Goal: Task Accomplishment & Management: Complete application form

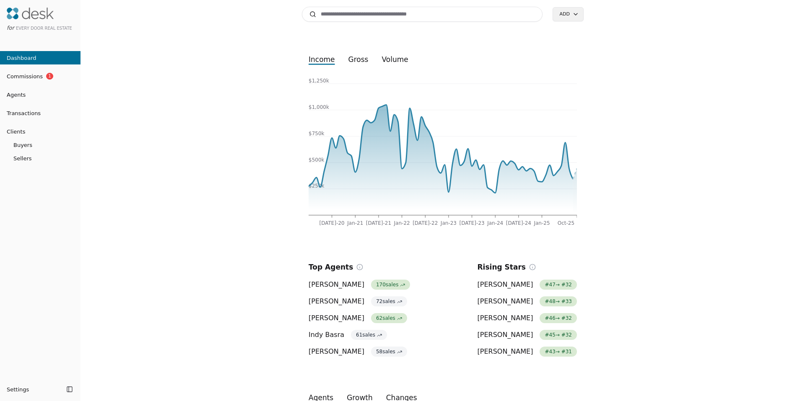
click at [15, 98] on span "Agents" at bounding box center [13, 95] width 26 height 9
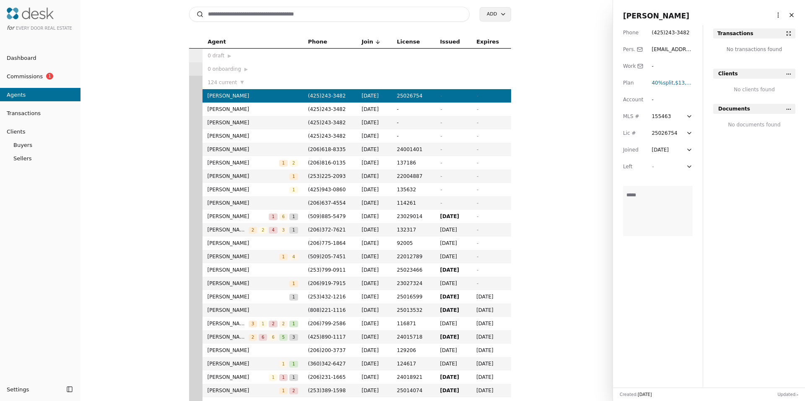
click at [309, 18] on input at bounding box center [329, 14] width 281 height 15
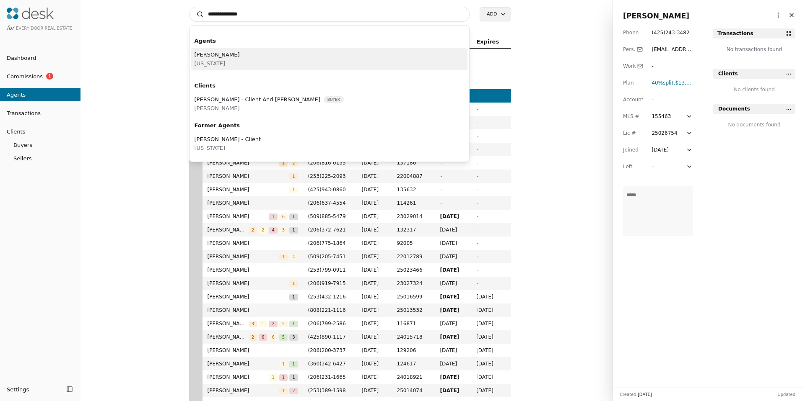
type input "**********"
click at [235, 65] on div "Ashley Seefeld Washington" at bounding box center [329, 59] width 277 height 23
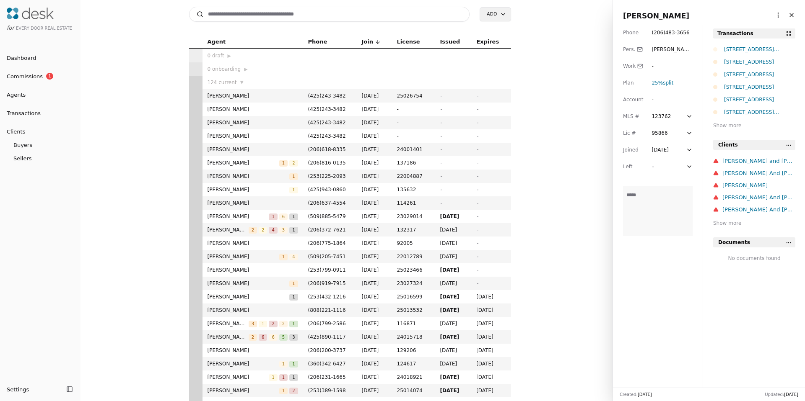
click at [769, 13] on html "for Every Door Real Estate Dashboard Commissions 1 Agents Transactions Clients …" at bounding box center [402, 200] width 805 height 401
click at [739, 36] on link "Navigate as Agent" at bounding box center [747, 32] width 60 height 9
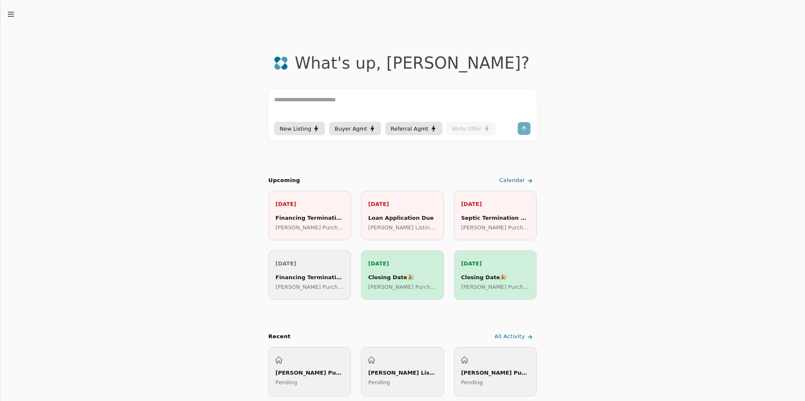
click at [10, 17] on icon "button" at bounding box center [11, 14] width 8 height 8
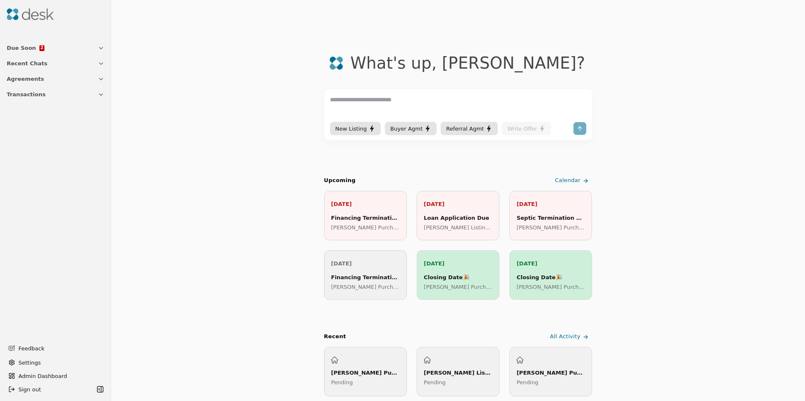
click at [29, 97] on span "Transactions" at bounding box center [26, 94] width 39 height 9
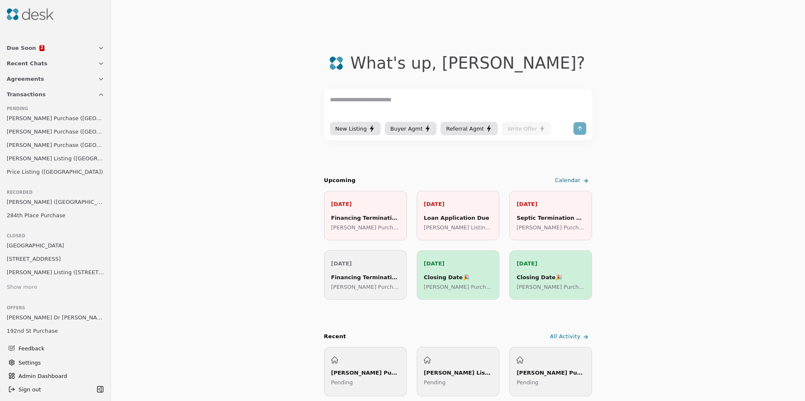
click at [38, 146] on span "Stratton Purchase (Market Street)" at bounding box center [56, 145] width 98 height 9
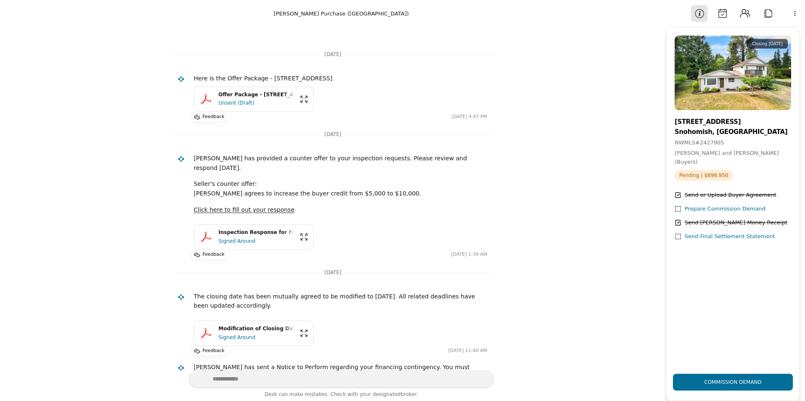
scroll to position [96, 0]
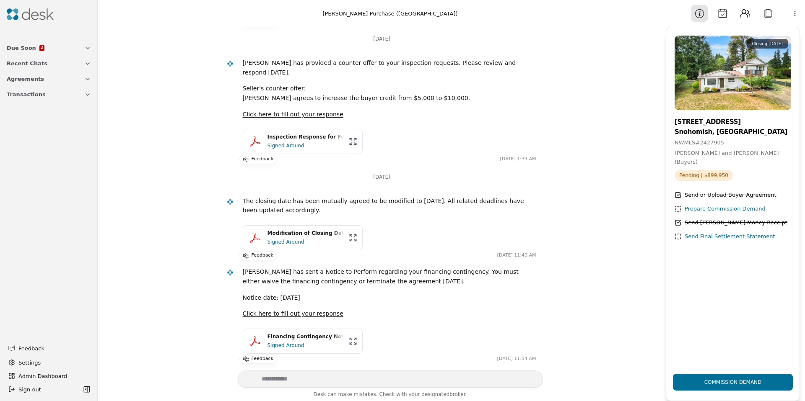
click at [793, 13] on html "Due Soon 2 Recent Chats Agreements Transactions Feedback Settings Admin Dashboa…" at bounding box center [402, 200] width 805 height 401
click at [763, 62] on div "Available Actions" at bounding box center [772, 60] width 65 height 14
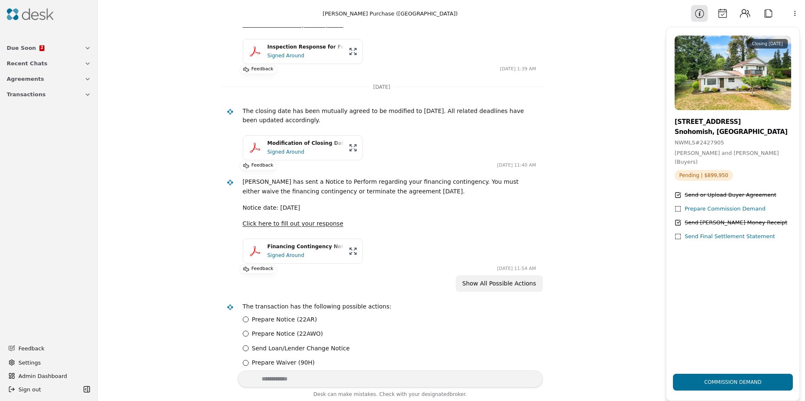
scroll to position [288, 0]
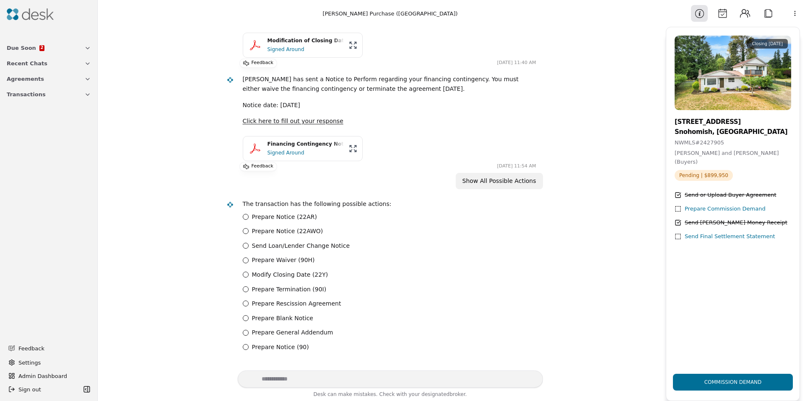
click at [269, 269] on div "Prepare Notice (22AR) Prepare Notice (22AWO) Send Loan/Lender Change Notice Pre…" at bounding box center [389, 282] width 293 height 140
click at [270, 273] on label "Modify Closing Date (22Y)" at bounding box center [290, 275] width 76 height 10
click at [248, 273] on \(22Y\) "Modify Closing Date (22Y)" at bounding box center [246, 275] width 6 height 6
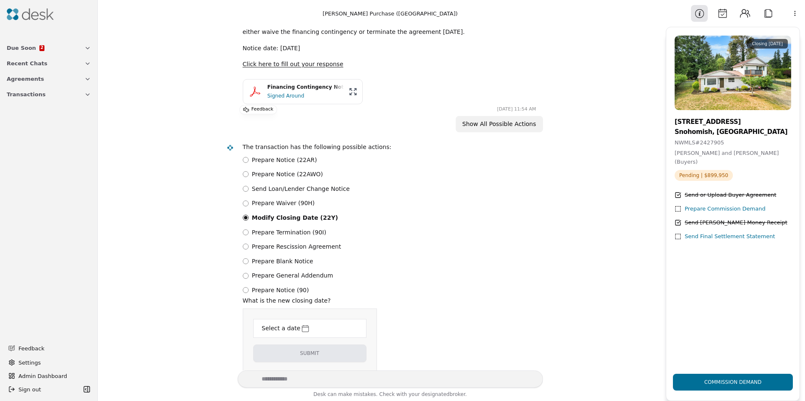
scroll to position [366, 0]
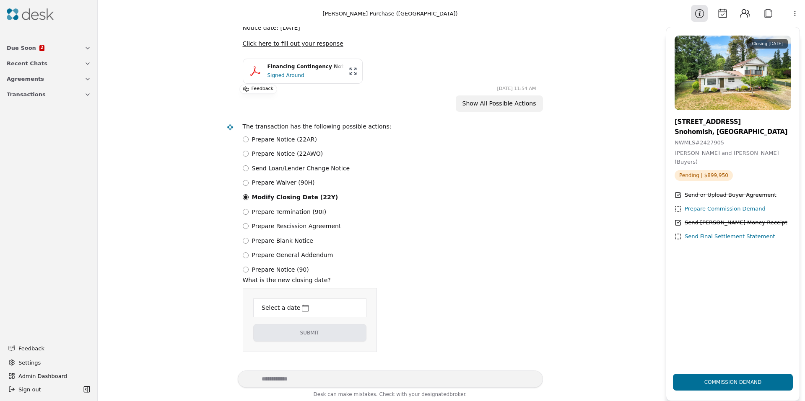
click at [275, 312] on div "Select a date" at bounding box center [280, 308] width 40 height 11
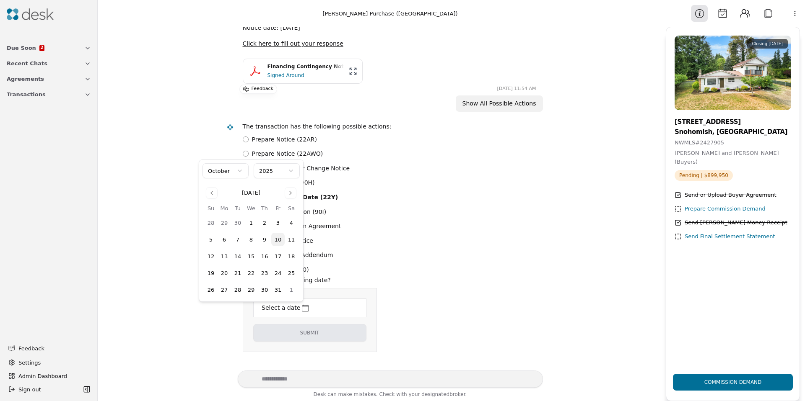
click at [252, 256] on button "15" at bounding box center [250, 256] width 13 height 13
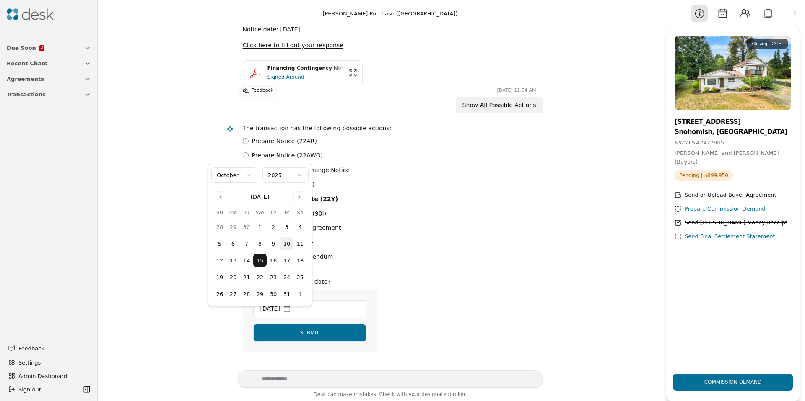
click at [243, 261] on button "14" at bounding box center [246, 260] width 13 height 13
click at [244, 261] on button "14" at bounding box center [246, 260] width 13 height 13
click at [287, 342] on html "Due Soon 2 Recent Chats Agreements Transactions Feedback Settings Admin Dashboa…" at bounding box center [402, 200] width 805 height 401
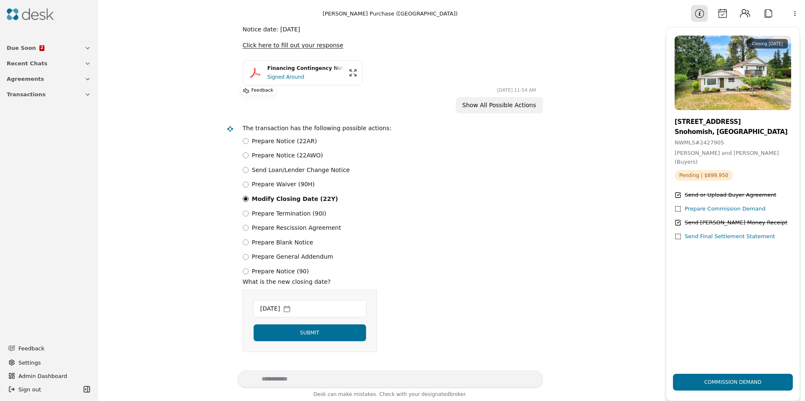
click at [311, 342] on button "Submit" at bounding box center [309, 333] width 113 height 18
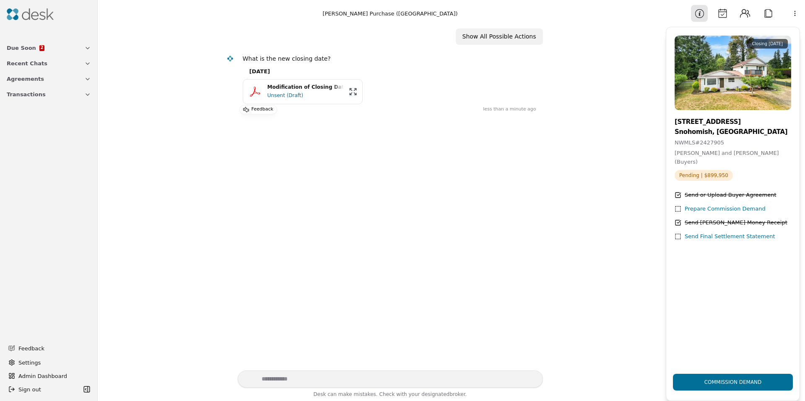
scroll to position [463, 0]
click at [282, 94] on div "Unsent (Draft)" at bounding box center [305, 94] width 76 height 8
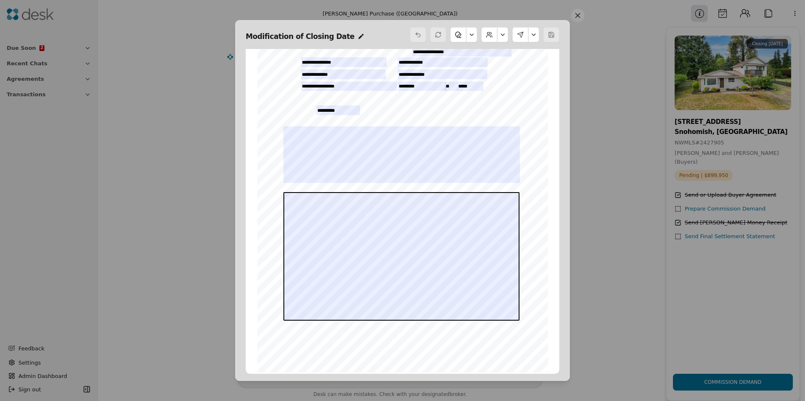
scroll to position [58, 0]
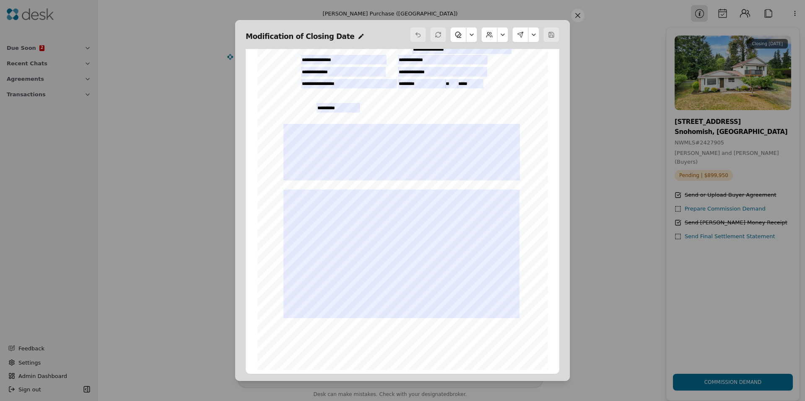
click at [501, 38] on button at bounding box center [502, 34] width 11 height 15
click at [492, 53] on button "Edit Buyers" at bounding box center [480, 55] width 47 height 15
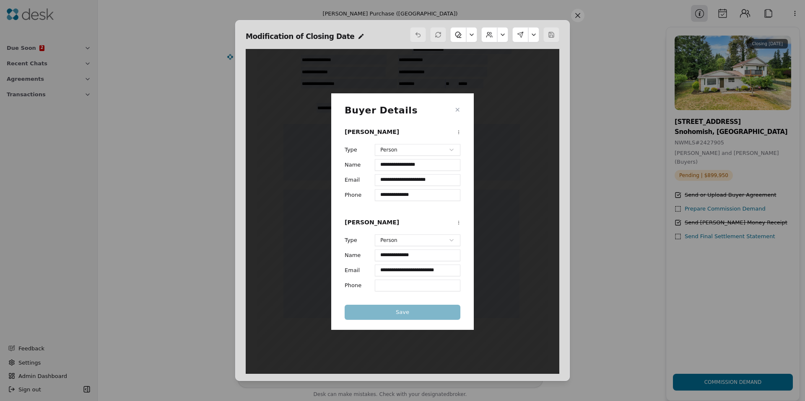
click at [458, 110] on button "✕" at bounding box center [457, 110] width 5 height 10
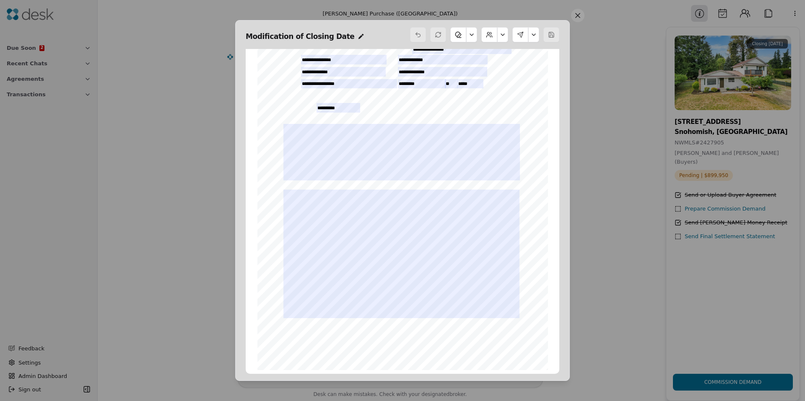
click at [535, 41] on button at bounding box center [533, 34] width 11 height 15
click at [534, 38] on button at bounding box center [533, 34] width 11 height 15
click at [504, 34] on button at bounding box center [502, 34] width 11 height 15
click at [487, 58] on button "Edit Buyers" at bounding box center [480, 55] width 47 height 15
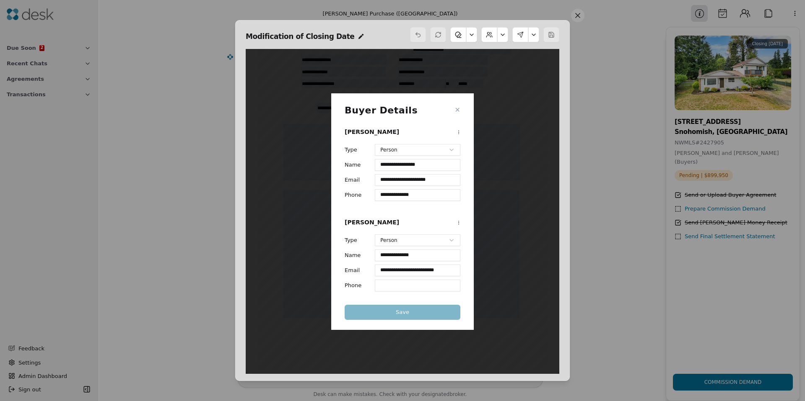
click at [456, 111] on button "✕" at bounding box center [457, 110] width 5 height 10
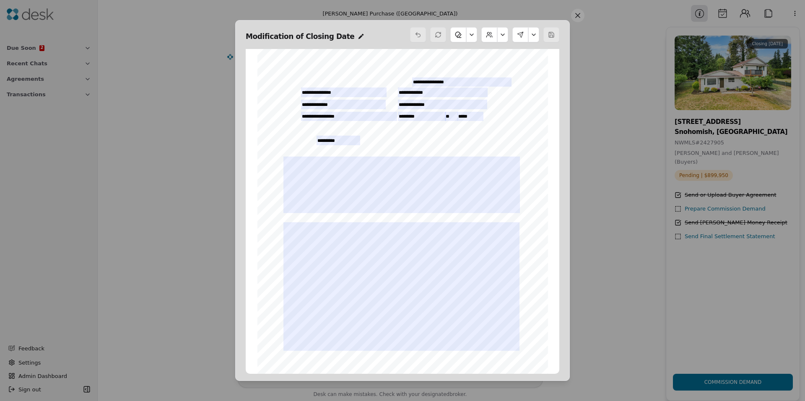
scroll to position [0, 0]
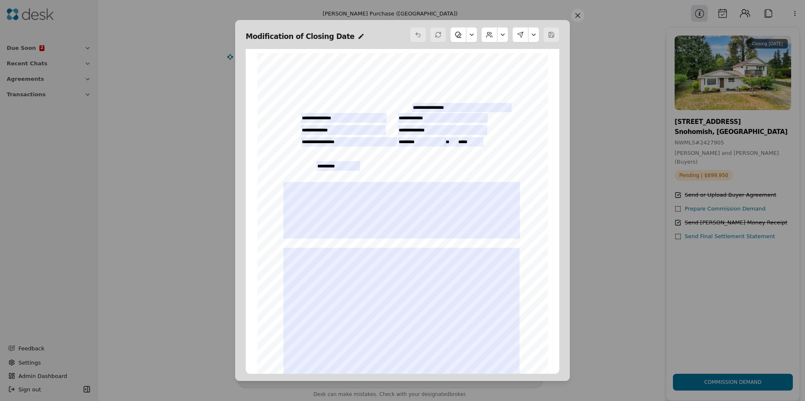
click at [576, 16] on button at bounding box center [577, 15] width 13 height 13
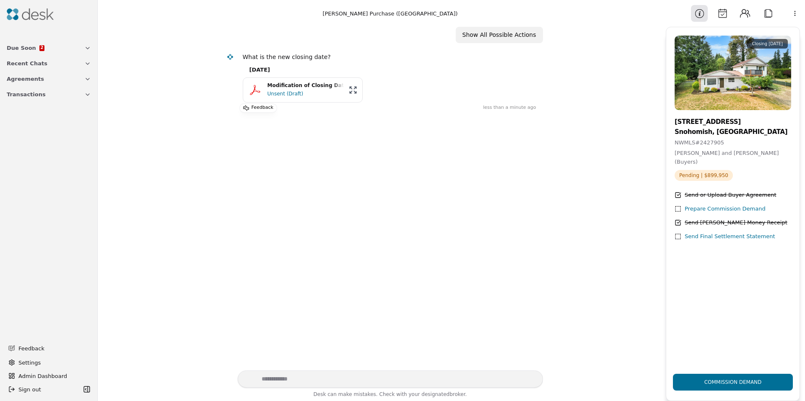
click at [789, 15] on html "Due Soon 2 Recent Chats Agreements Transactions Feedback Settings Admin Dashboa…" at bounding box center [402, 200] width 805 height 401
click at [759, 61] on div "Available Actions" at bounding box center [772, 60] width 65 height 14
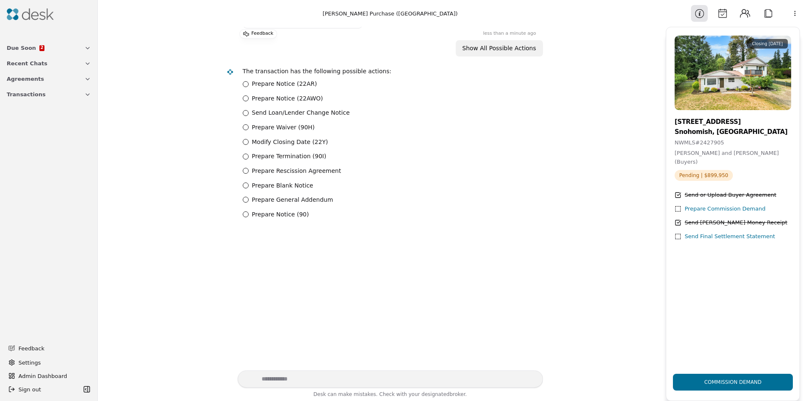
scroll to position [551, 0]
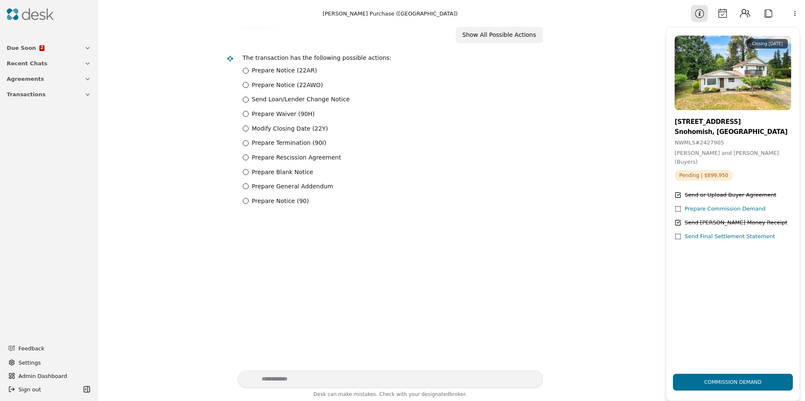
click at [282, 70] on label "Prepare Notice (22AR)" at bounding box center [284, 71] width 65 height 10
click at [248, 70] on \(22AR\) "Prepare Notice (22AR)" at bounding box center [246, 71] width 6 height 6
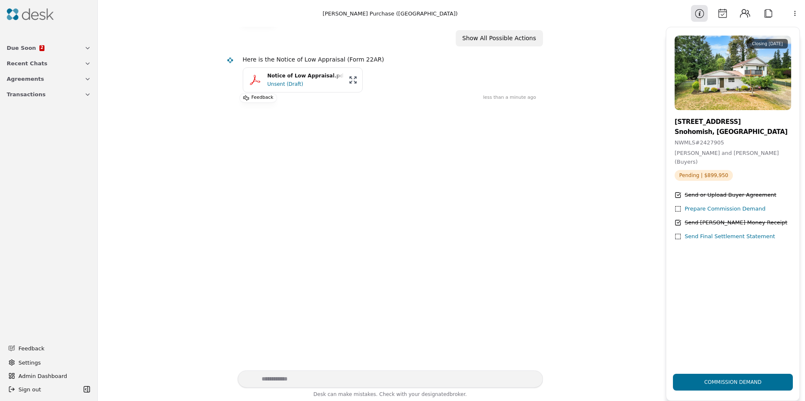
scroll to position [554, 0]
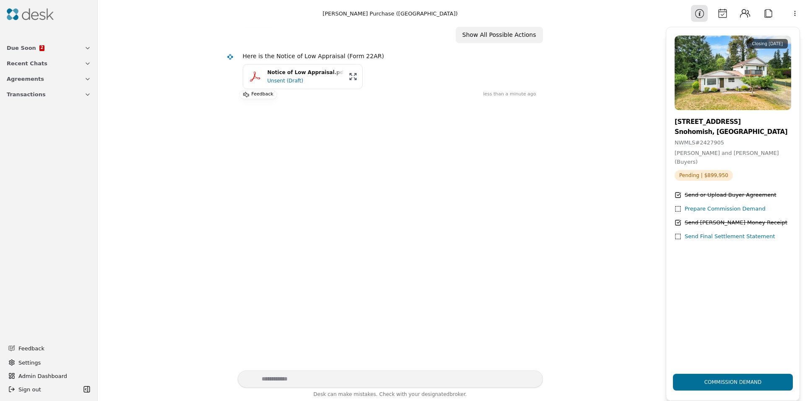
drag, startPoint x: 304, startPoint y: 88, endPoint x: 303, endPoint y: 81, distance: 7.2
click at [304, 88] on button "Notice of Low Appraisal.pdf Unsent (Draft)" at bounding box center [303, 76] width 120 height 25
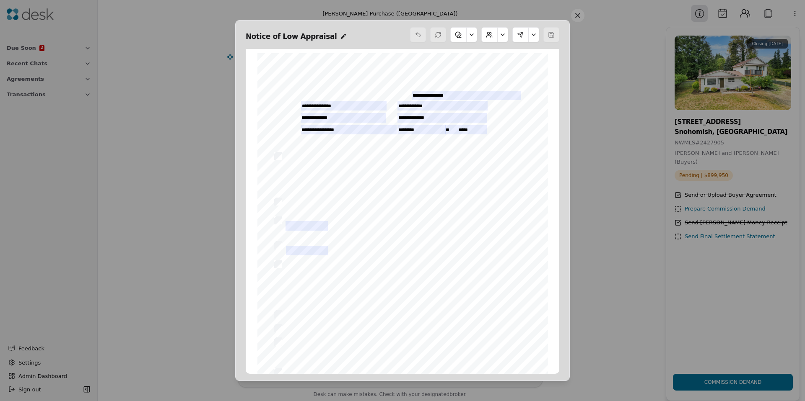
scroll to position [4, 0]
click at [577, 20] on button at bounding box center [577, 15] width 13 height 13
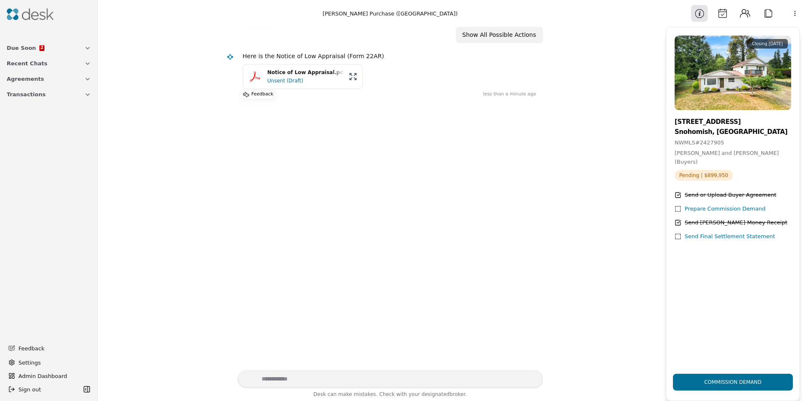
click at [305, 77] on div "Unsent (Draft)" at bounding box center [305, 81] width 76 height 8
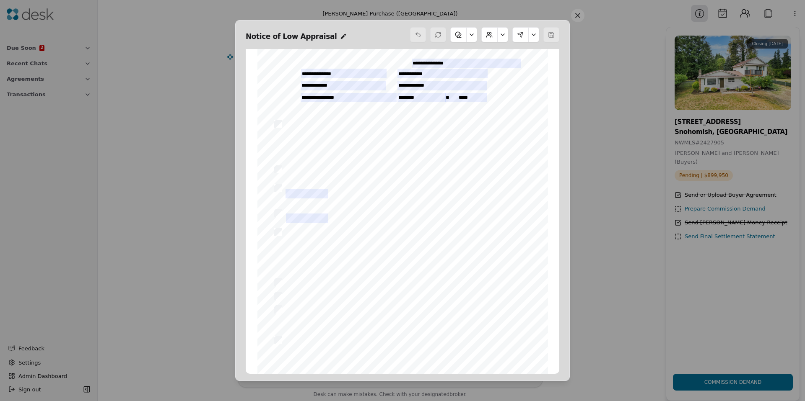
scroll to position [58, 0]
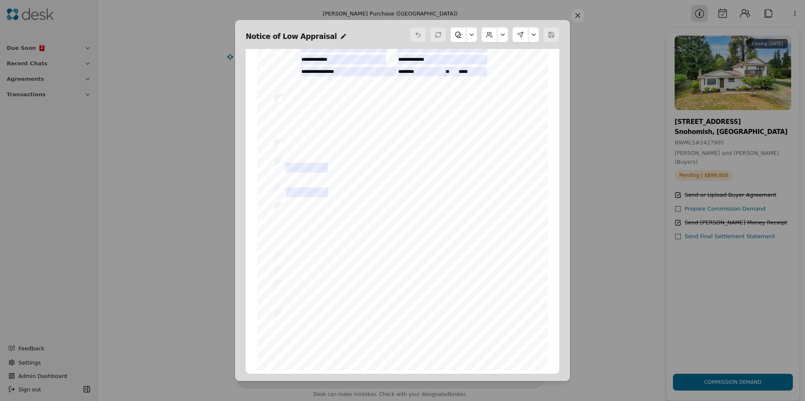
click at [576, 17] on button at bounding box center [577, 15] width 13 height 13
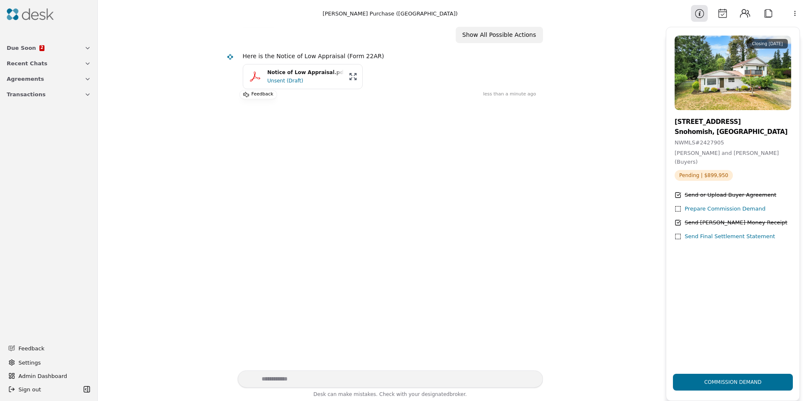
click at [793, 17] on html "Due Soon 2 Recent Chats Agreements Transactions Feedback Settings Admin Dashboa…" at bounding box center [402, 200] width 805 height 401
click at [767, 59] on div "Available Actions" at bounding box center [772, 60] width 65 height 14
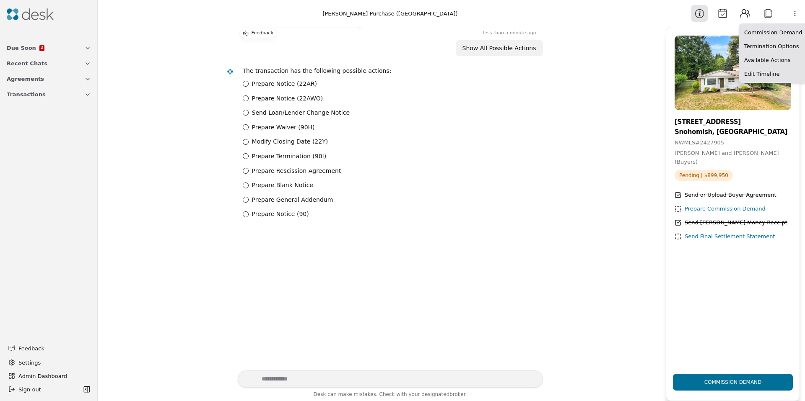
scroll to position [629, 0]
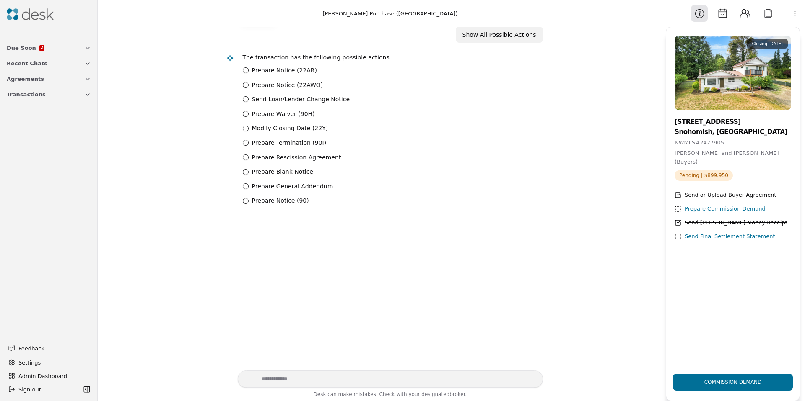
click at [264, 67] on label "Prepare Notice (22AR)" at bounding box center [284, 71] width 65 height 10
click at [248, 67] on \(22AR\) "Prepare Notice (22AR)" at bounding box center [246, 70] width 6 height 6
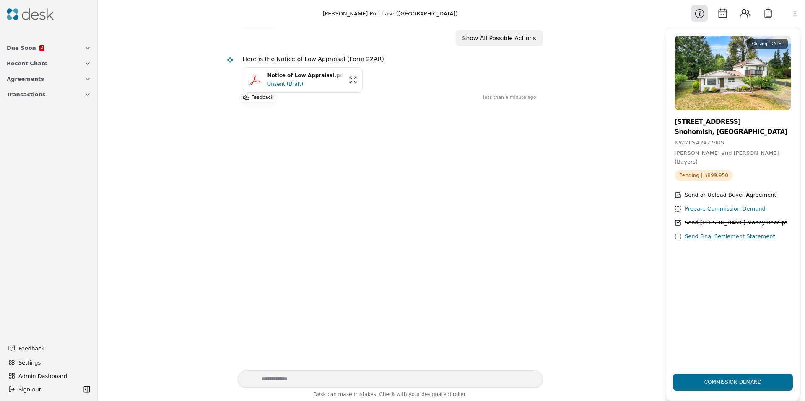
scroll to position [632, 0]
click at [318, 73] on div "Notice of Low Appraisal.pdf" at bounding box center [305, 72] width 76 height 8
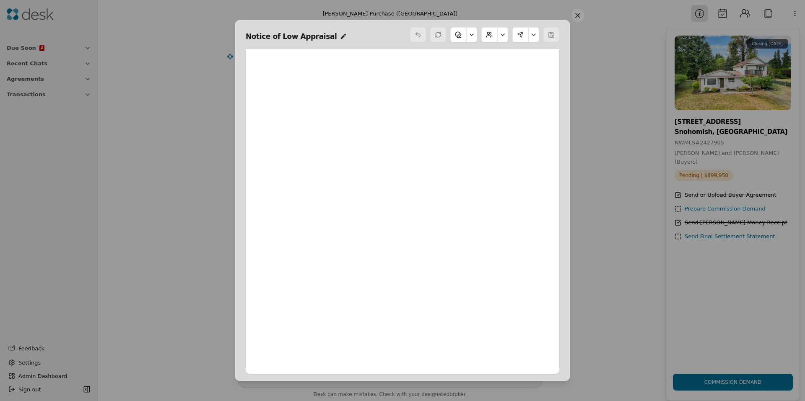
scroll to position [4, 0]
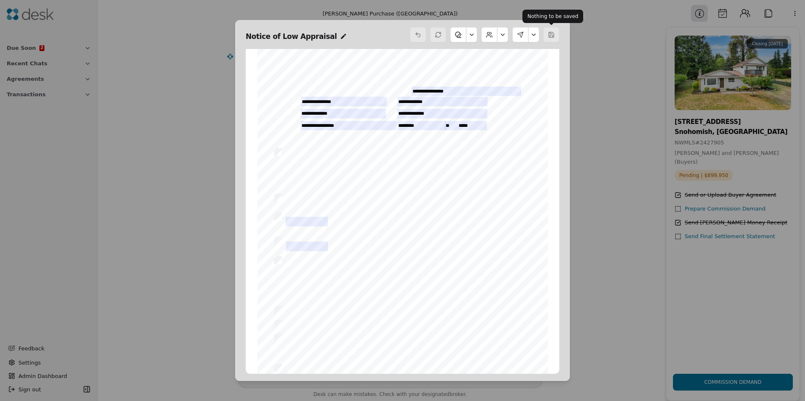
click at [580, 18] on button at bounding box center [577, 15] width 13 height 13
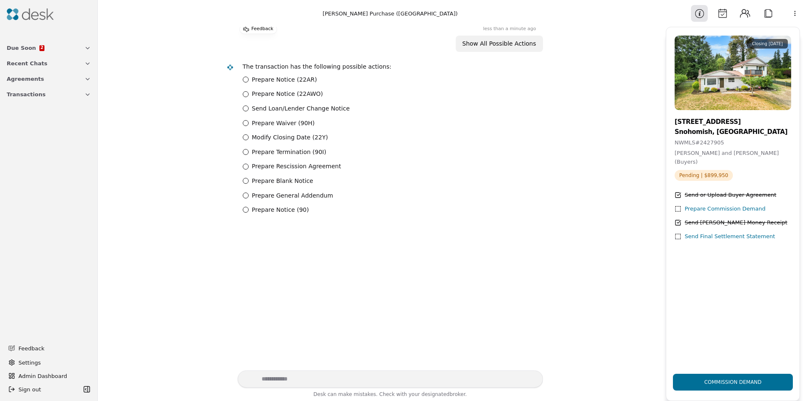
scroll to position [706, 0]
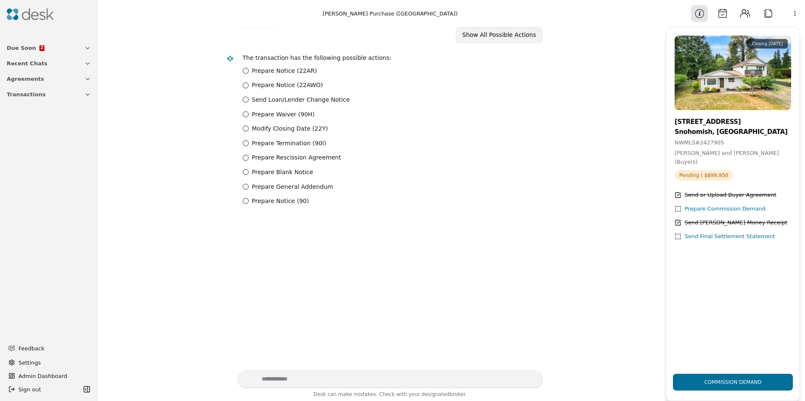
drag, startPoint x: 241, startPoint y: 299, endPoint x: 206, endPoint y: 298, distance: 35.7
drag, startPoint x: 206, startPoint y: 298, endPoint x: 210, endPoint y: 295, distance: 4.8
click at [205, 297] on div "Sep 10 Here is the Offer Package - 16004 Market Street, Snohomish, WA 98296 Off…" at bounding box center [382, 199] width 558 height 344
click at [791, 15] on html "Due Soon 2 Recent Chats Agreements Transactions Feedback Settings Admin Dashboa…" at bounding box center [402, 200] width 805 height 401
click at [789, 16] on html "Due Soon 2 Recent Chats Agreements Transactions Feedback Settings Admin Dashboa…" at bounding box center [402, 200] width 805 height 401
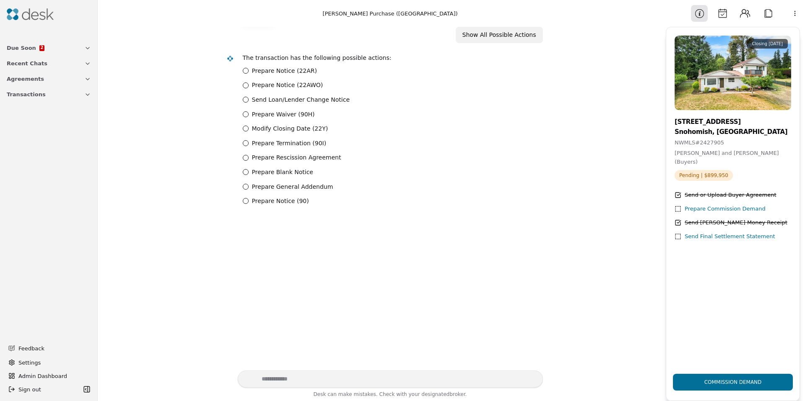
click at [700, 16] on button "Information" at bounding box center [699, 13] width 17 height 17
drag, startPoint x: 282, startPoint y: 277, endPoint x: 230, endPoint y: 279, distance: 51.2
click at [230, 279] on div "Sep 10 Here is the Offer Package - 16004 Market Street, Snohomish, WA 98296 Off…" at bounding box center [382, 199] width 558 height 344
click at [771, 10] on button "Attach" at bounding box center [767, 13] width 17 height 17
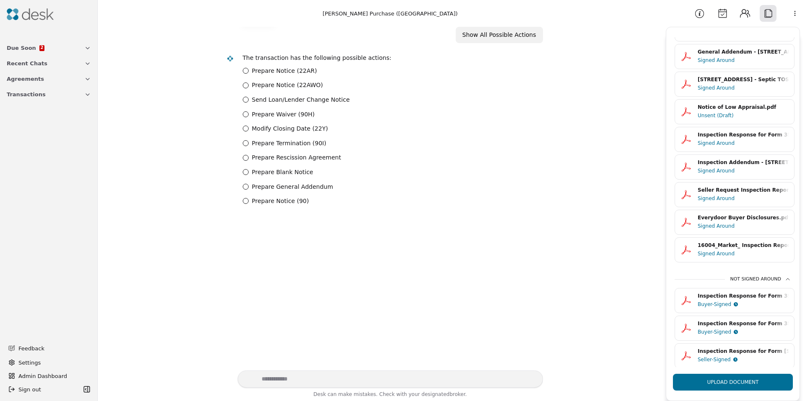
scroll to position [142, 0]
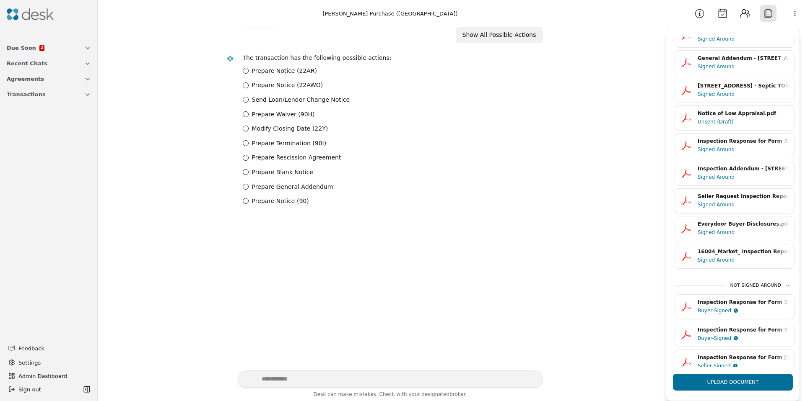
click at [736, 116] on div "Notice of Low Appraisal.pdf" at bounding box center [742, 114] width 91 height 8
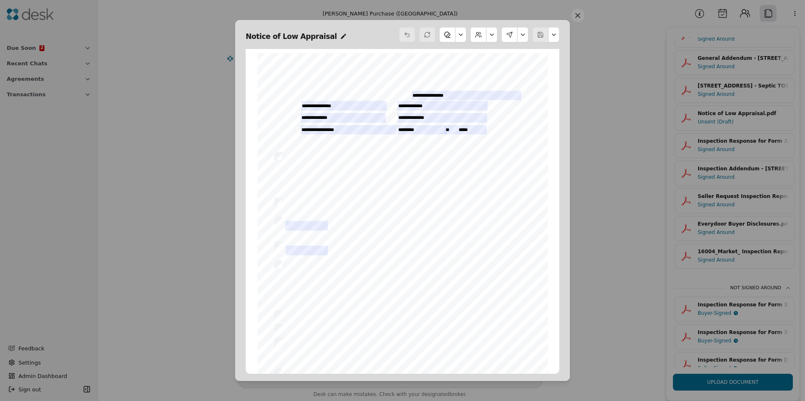
scroll to position [4, 0]
click at [575, 18] on button at bounding box center [577, 15] width 13 height 13
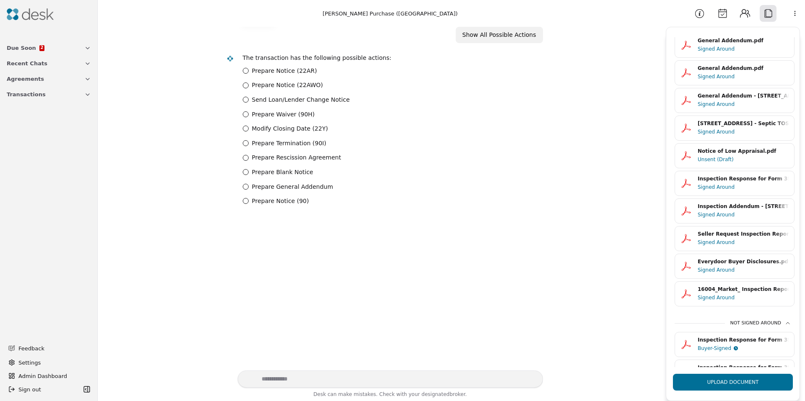
scroll to position [109, 0]
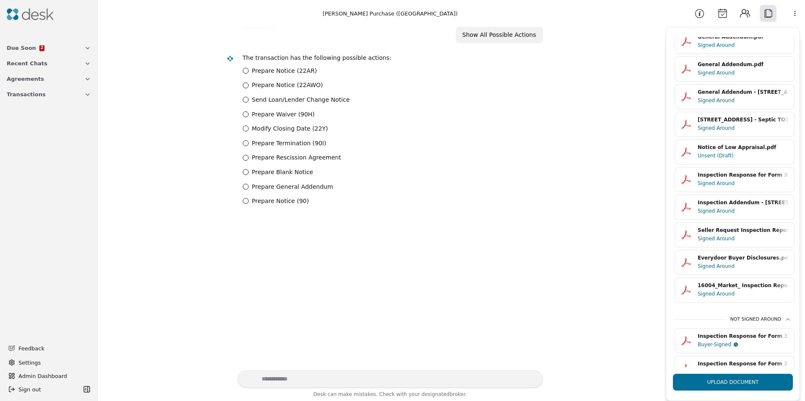
click at [745, 241] on div "Signed Around" at bounding box center [742, 239] width 91 height 8
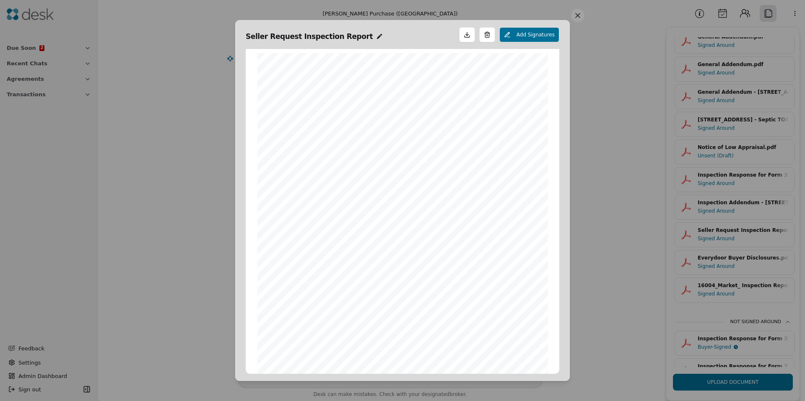
scroll to position [4, 0]
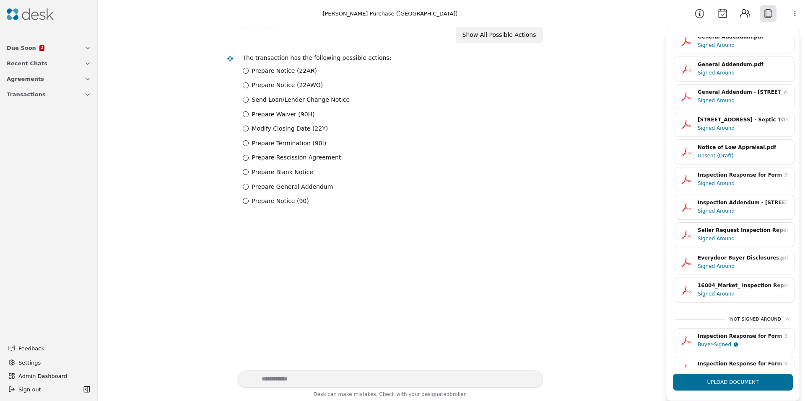
click at [736, 283] on div "16004_Market_ Inspection Report_Additional Inspections Needed.pdf" at bounding box center [742, 286] width 91 height 8
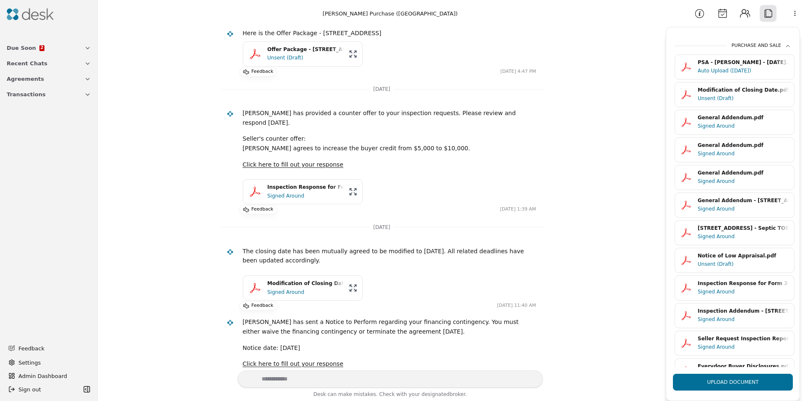
scroll to position [0, 0]
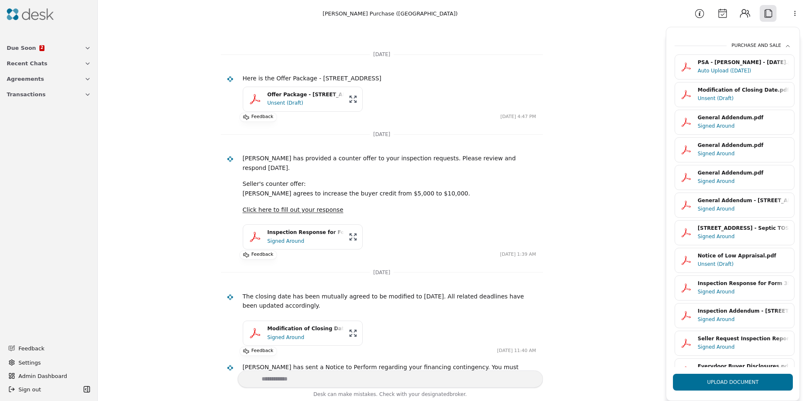
click at [719, 16] on button "Calendar" at bounding box center [722, 13] width 17 height 17
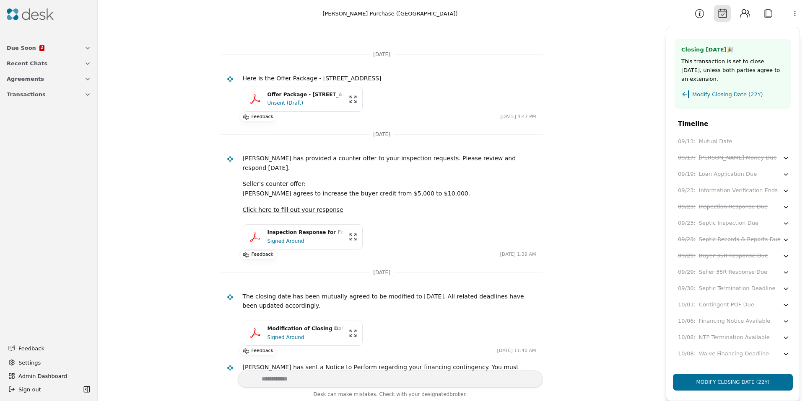
drag, startPoint x: 698, startPoint y: 15, endPoint x: 696, endPoint y: 299, distance: 284.1
click at [695, 272] on aside "Information Calendar Contacts Attach More Closing in 5 days 🎉 This transaction …" at bounding box center [732, 200] width 144 height 401
click at [719, 323] on div "Financing Notice Available" at bounding box center [734, 321] width 71 height 9
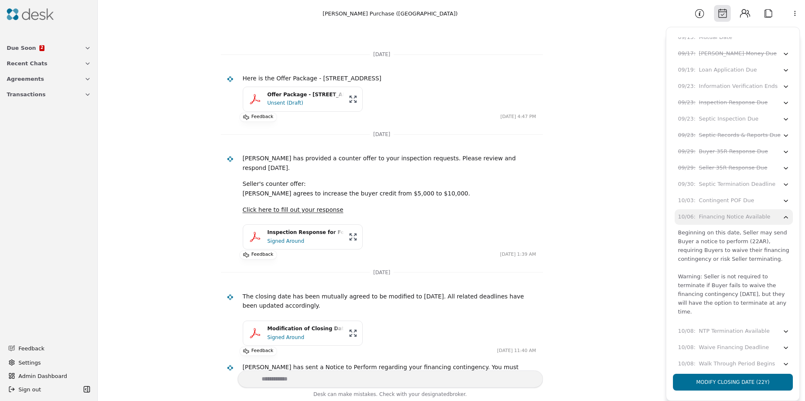
scroll to position [148, 0]
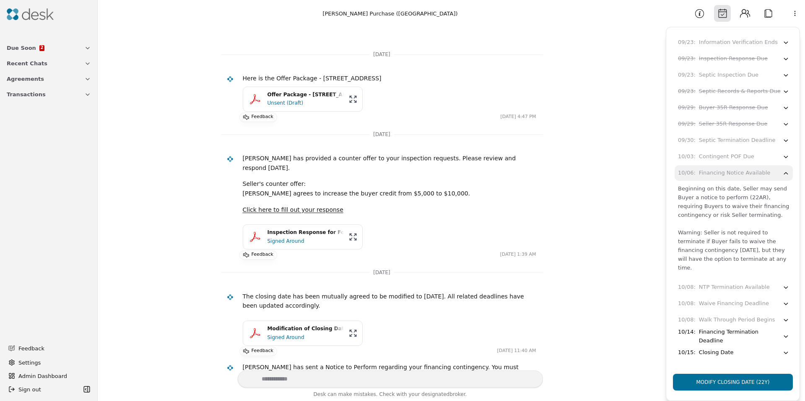
click at [715, 338] on div "Financing Termination Deadline" at bounding box center [740, 337] width 83 height 18
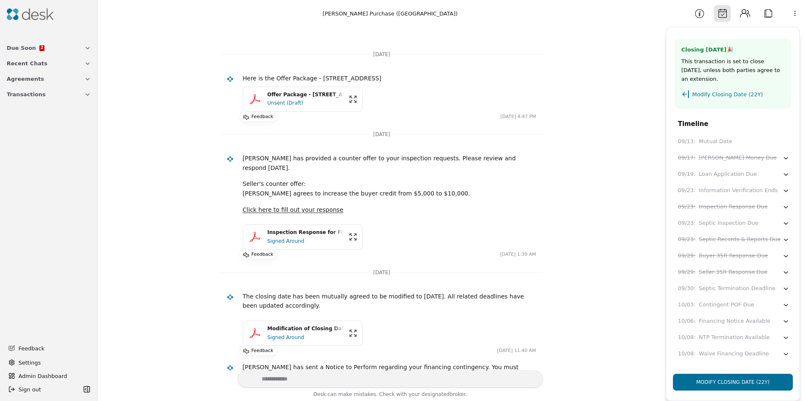
click at [703, 18] on button "Information" at bounding box center [699, 13] width 17 height 17
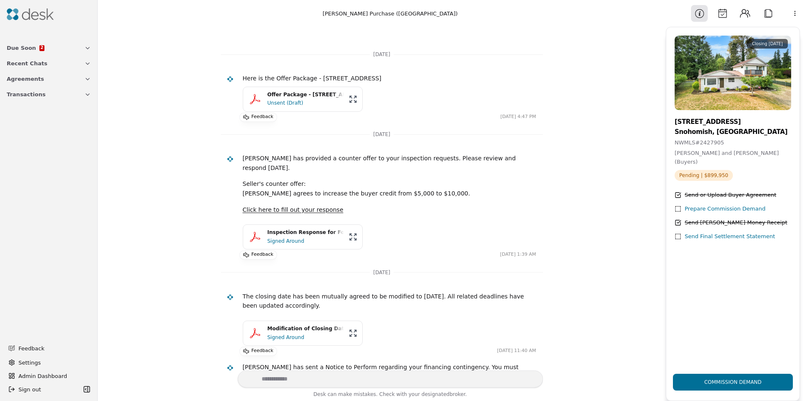
click at [752, 10] on button "Contacts" at bounding box center [744, 13] width 17 height 17
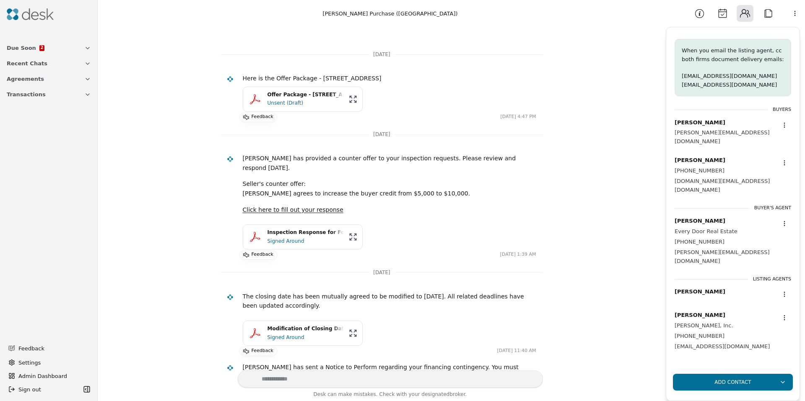
click at [772, 17] on button "Attach" at bounding box center [767, 13] width 17 height 17
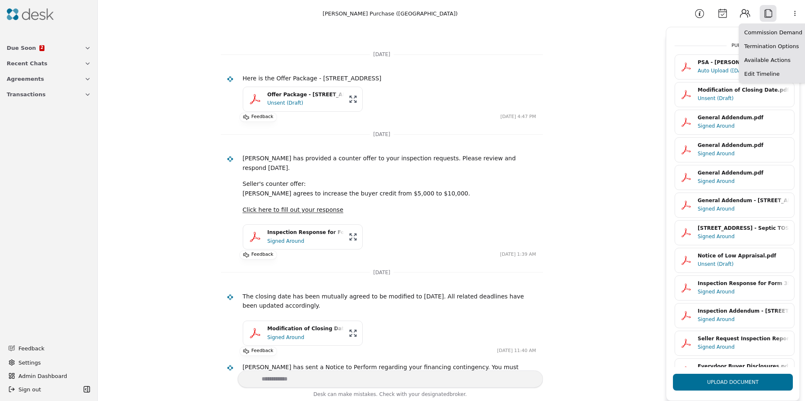
click at [794, 14] on html "Due Soon 2 Recent Chats Agreements Transactions Feedback Settings Admin Dashboa…" at bounding box center [402, 200] width 805 height 401
click at [793, 15] on html "Due Soon 2 Recent Chats Agreements Transactions Feedback Settings Admin Dashboa…" at bounding box center [402, 200] width 805 height 401
click at [29, 15] on img at bounding box center [30, 14] width 47 height 12
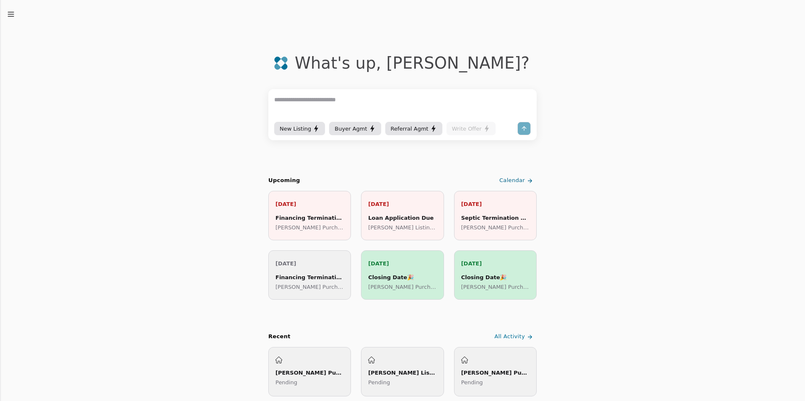
click at [295, 132] on div "New Listing" at bounding box center [300, 128] width 40 height 9
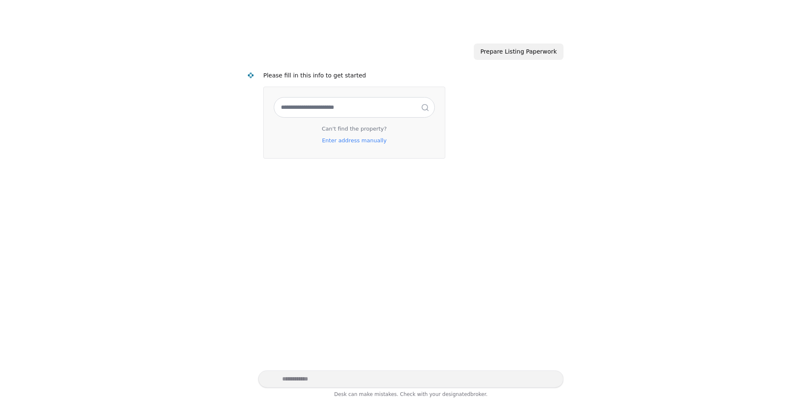
click at [337, 104] on input "text" at bounding box center [354, 108] width 160 height 20
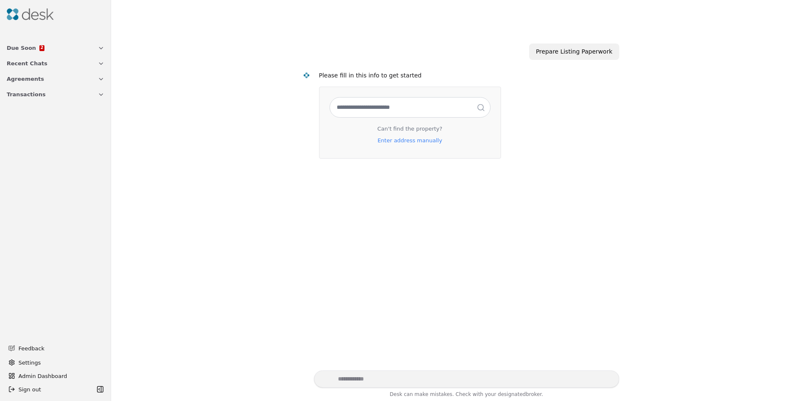
drag, startPoint x: 345, startPoint y: 141, endPoint x: 353, endPoint y: 143, distance: 8.2
click at [345, 141] on div "Can't find the property? Enter address manually" at bounding box center [409, 136] width 161 height 24
click at [407, 144] on p "Enter address manually" at bounding box center [409, 140] width 78 height 15
click at [44, 23] on div at bounding box center [55, 14] width 104 height 22
click at [44, 22] on div at bounding box center [55, 14] width 104 height 22
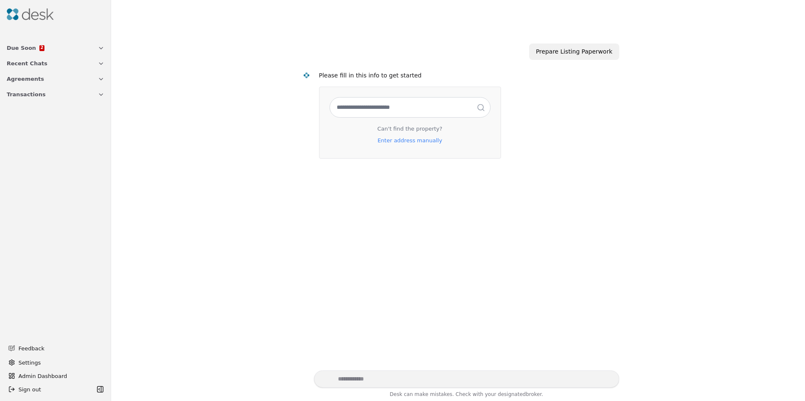
click at [42, 19] on img at bounding box center [30, 14] width 47 height 12
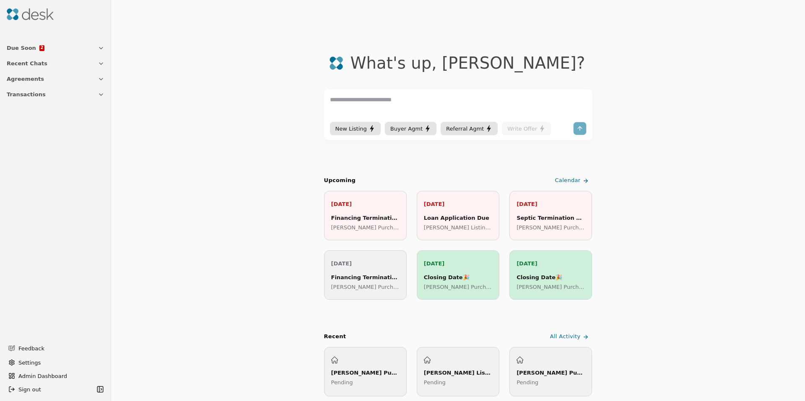
click at [43, 18] on img at bounding box center [30, 14] width 47 height 12
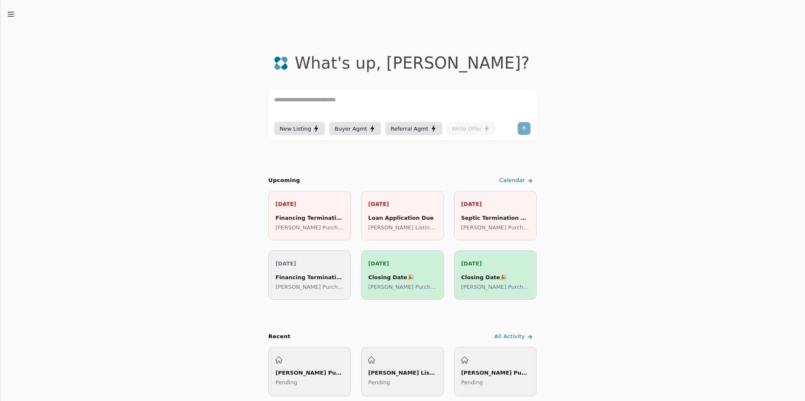
drag, startPoint x: 292, startPoint y: 98, endPoint x: 275, endPoint y: 99, distance: 16.8
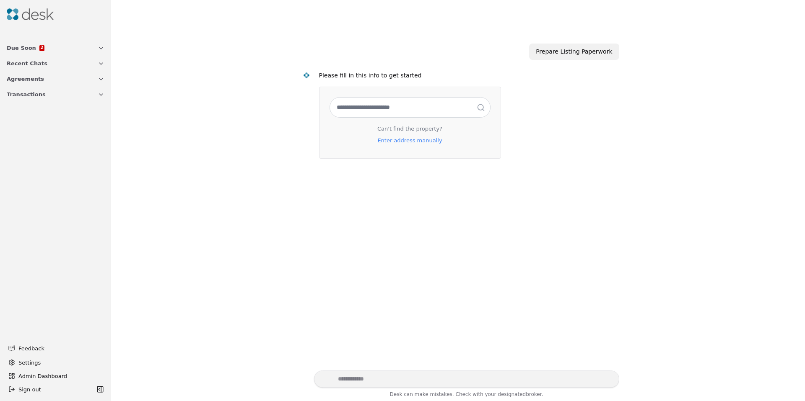
click at [128, 108] on div "Prepare Listing Paperwork Please fill in this info to get started Can't find th…" at bounding box center [457, 199] width 683 height 344
click at [11, 94] on span "Transactions" at bounding box center [26, 94] width 39 height 9
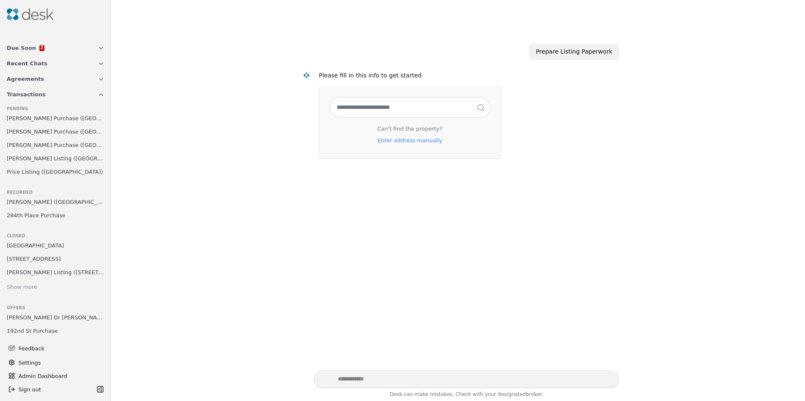
click at [52, 372] on span "Admin Dashboard" at bounding box center [60, 376] width 84 height 9
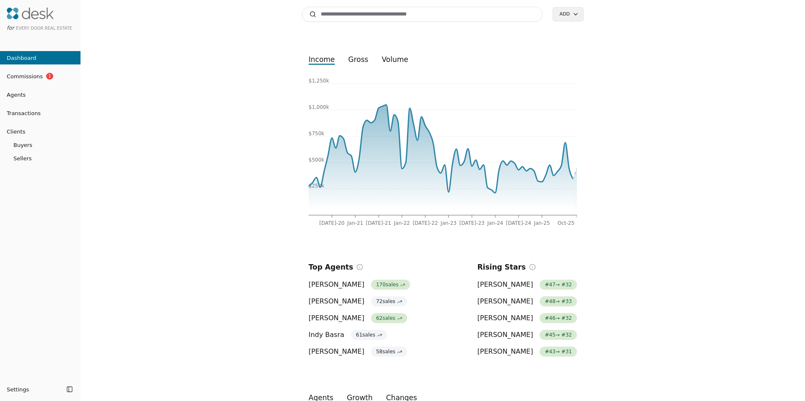
click at [423, 12] on input at bounding box center [422, 14] width 241 height 15
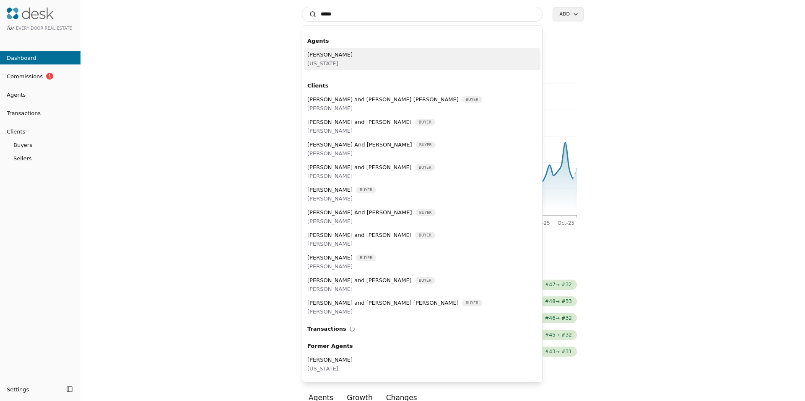
type input "*****"
click at [358, 54] on div "David Kim Washington" at bounding box center [422, 59] width 236 height 23
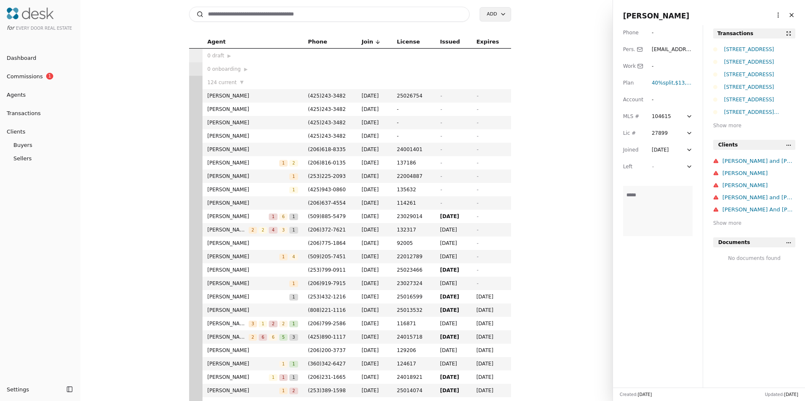
click at [771, 15] on html "for Every Door Real Estate Dashboard Commissions 1 Agents Transactions Clients …" at bounding box center [402, 200] width 805 height 401
click at [752, 32] on link "Navigate as Agent" at bounding box center [747, 32] width 60 height 9
click at [30, 114] on span "Transactions" at bounding box center [20, 113] width 41 height 9
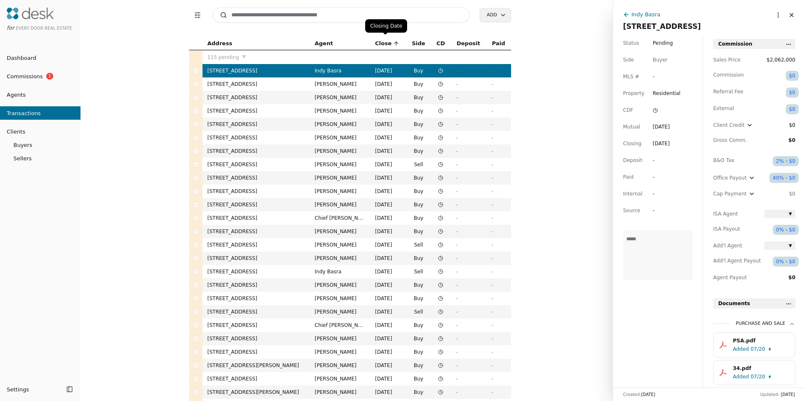
click at [383, 12] on input at bounding box center [340, 15] width 257 height 15
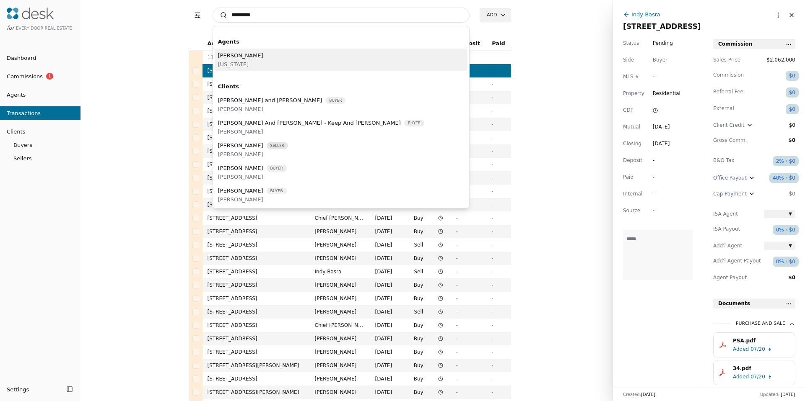
type input "*********"
click at [342, 62] on div "David Kim Washington" at bounding box center [341, 60] width 253 height 23
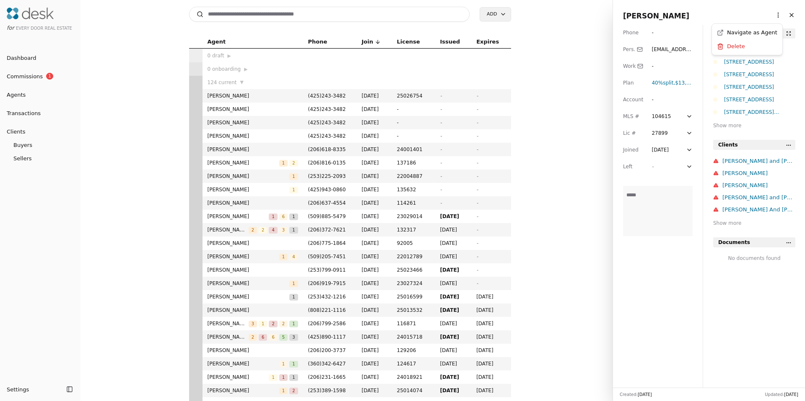
click at [768, 14] on html "for Every Door Real Estate Dashboard Commissions 1 Agents Transactions Clients …" at bounding box center [402, 200] width 805 height 401
click at [758, 34] on link "Navigate as Agent" at bounding box center [747, 32] width 60 height 9
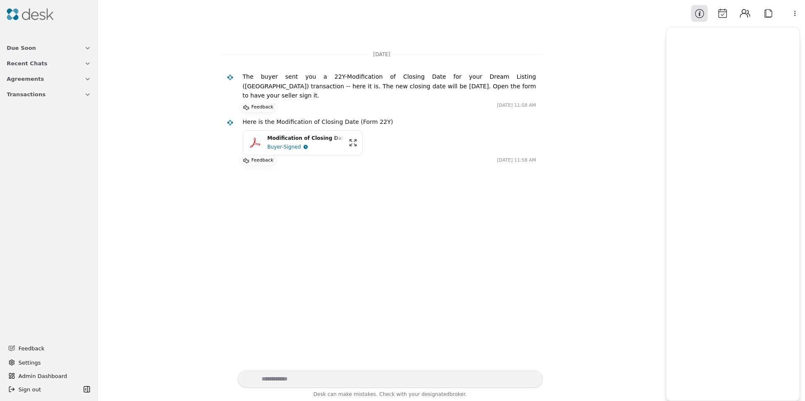
drag, startPoint x: 354, startPoint y: 207, endPoint x: 349, endPoint y: 207, distance: 5.0
drag, startPoint x: 349, startPoint y: 207, endPoint x: 361, endPoint y: 172, distance: 37.6
click at [349, 207] on div "[DATE] The buyer sent you a 22Y-Modification of Closing Date for your Dream Lis…" at bounding box center [382, 199] width 558 height 344
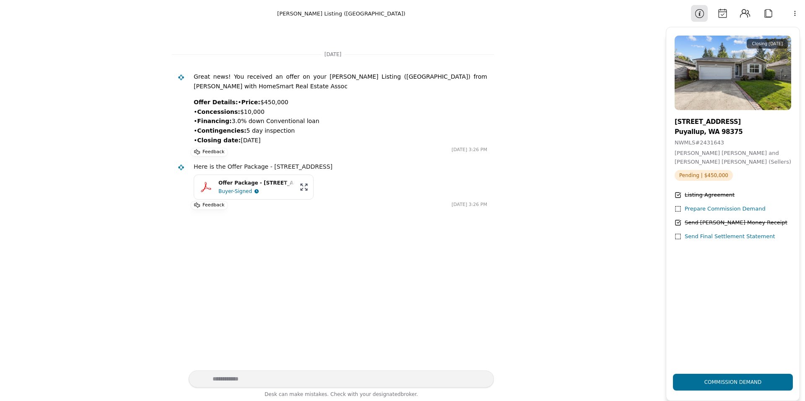
drag, startPoint x: 213, startPoint y: 107, endPoint x: 292, endPoint y: 152, distance: 90.8
click at [292, 145] on p "Offer Details: • Price: $450,000 • Concessions: $10,000 • Financing: 3.0% down …" at bounding box center [340, 121] width 293 height 47
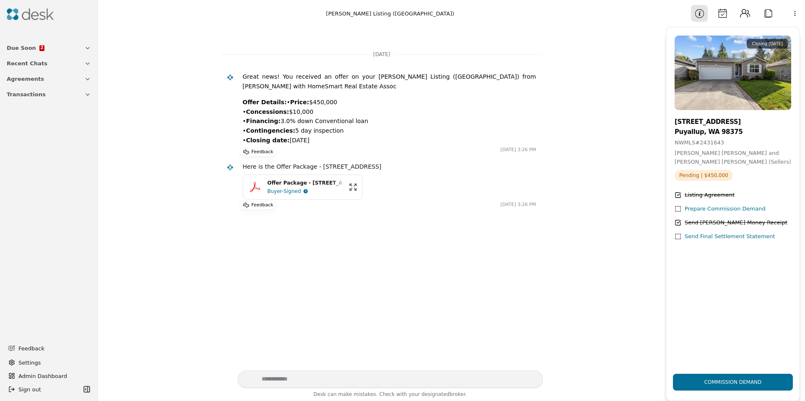
drag, startPoint x: 242, startPoint y: 199, endPoint x: 288, endPoint y: 126, distance: 86.3
click at [283, 128] on div "Sep 22 Great news! You received an offer on your Laperle Listing (85th Avenue C…" at bounding box center [382, 126] width 322 height 165
click at [317, 109] on p "Offer Details: • Price: $450,000 • Concessions: $10,000 • Financing: 3.0% down …" at bounding box center [389, 121] width 293 height 47
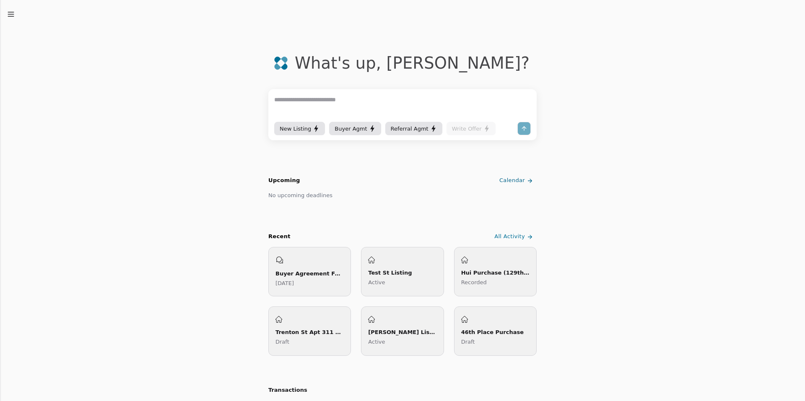
drag, startPoint x: 300, startPoint y: 129, endPoint x: 344, endPoint y: 128, distance: 44.0
click at [344, 128] on div "New Listing Buyer Agmt Referral Agmt Write Offer" at bounding box center [394, 128] width 240 height 13
click at [344, 128] on span "Buyer Agmt" at bounding box center [350, 128] width 32 height 9
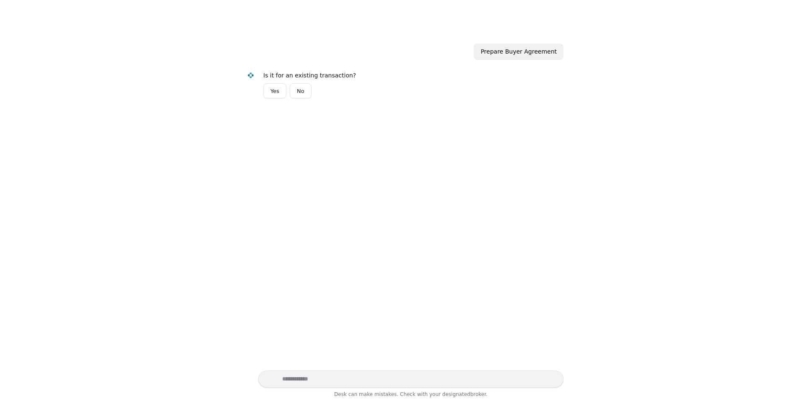
click at [307, 90] on button "No" at bounding box center [301, 90] width 22 height 15
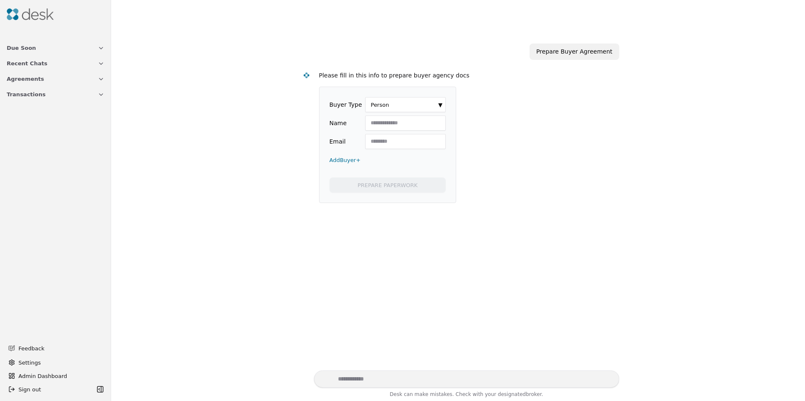
click at [389, 119] on input "Name" at bounding box center [405, 123] width 80 height 15
type input "*********"
type input "**********"
click at [388, 186] on button "PREPARE PAPERWORK" at bounding box center [387, 185] width 116 height 15
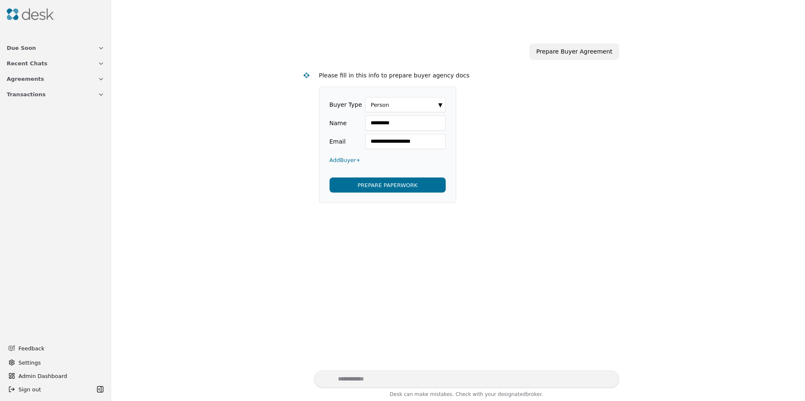
scroll to position [0, 0]
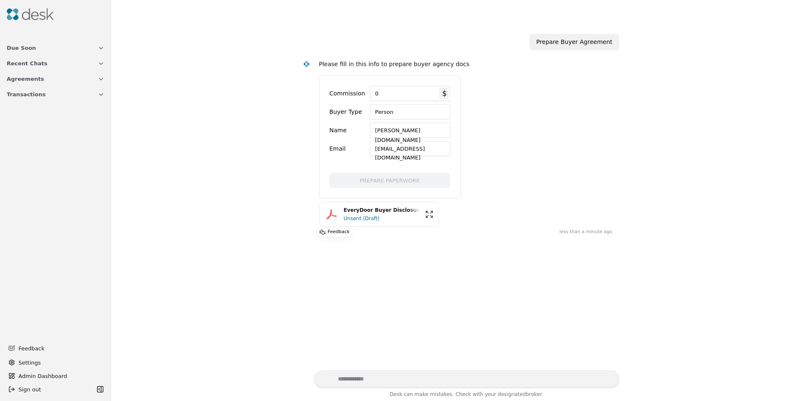
scroll to position [45, 0]
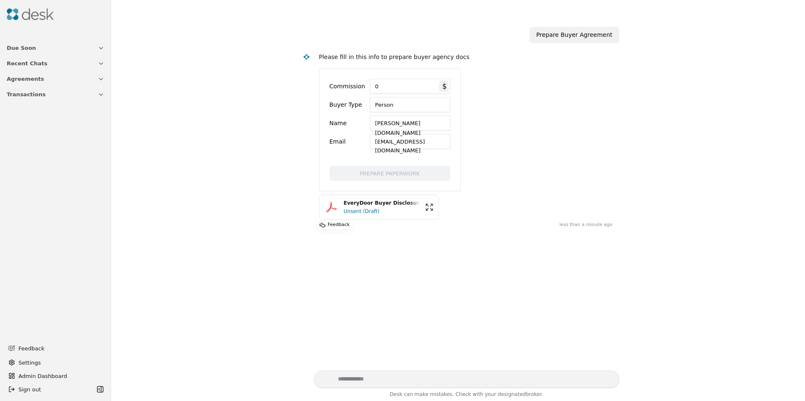
click at [388, 212] on div "Unsent (Draft)" at bounding box center [382, 211] width 76 height 8
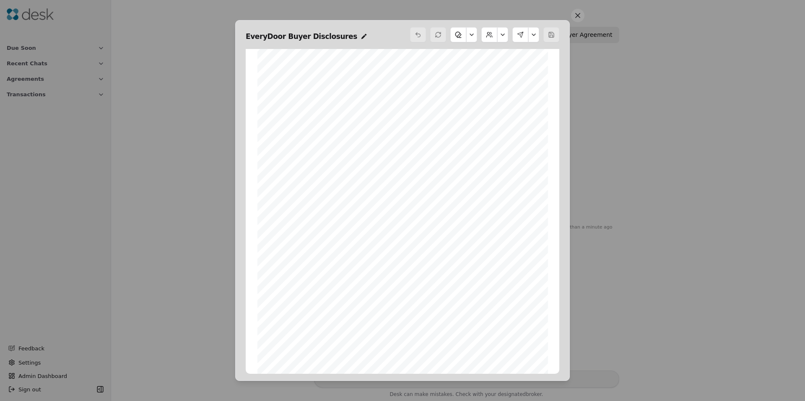
scroll to position [9770, 0]
click at [578, 16] on div "Nothing to be saved Nothing to be saved" at bounding box center [552, 16] width 61 height 13
click at [581, 18] on button at bounding box center [577, 15] width 13 height 13
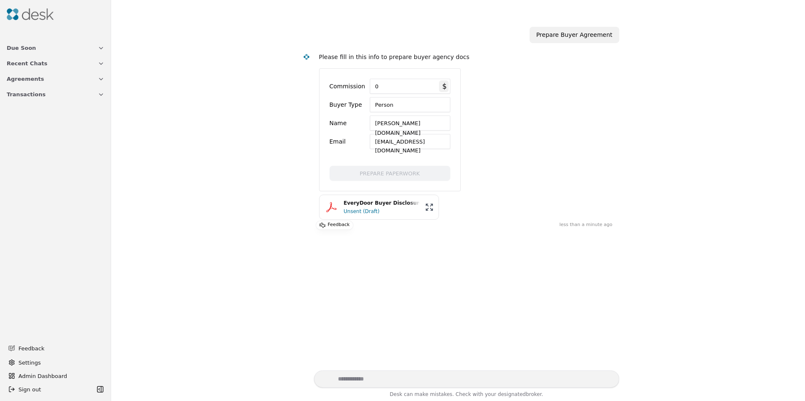
drag, startPoint x: 524, startPoint y: 142, endPoint x: 513, endPoint y: 137, distance: 12.0
click at [513, 137] on div "Please fill in this info to prepare buyer agency docs Commission 0 $ Buyer Type…" at bounding box center [465, 122] width 293 height 140
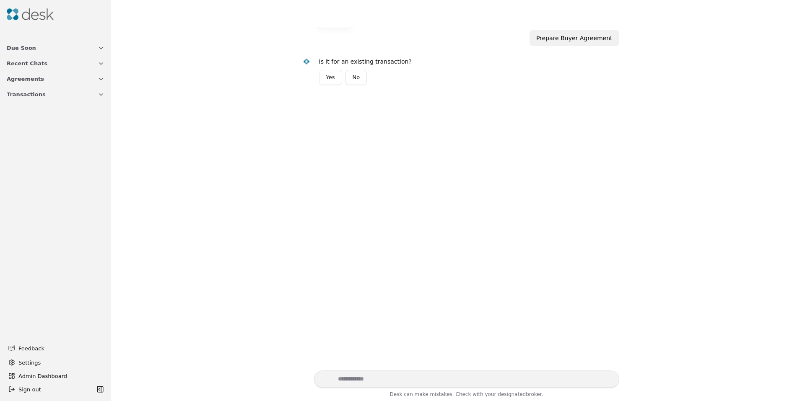
scroll to position [251, 0]
click at [36, 96] on span "Transactions" at bounding box center [26, 94] width 39 height 9
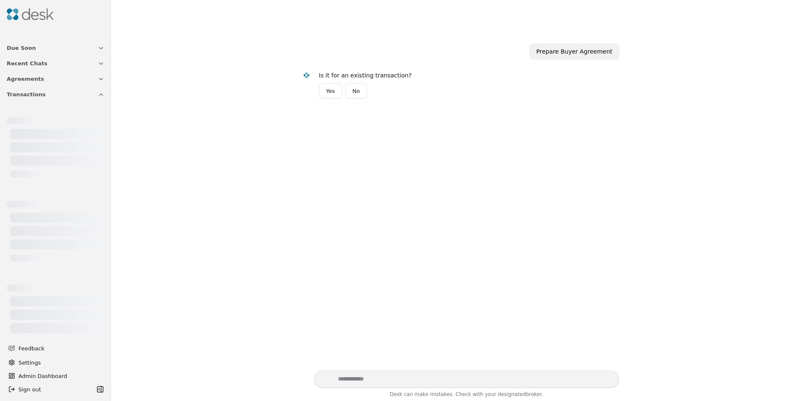
click at [30, 16] on img at bounding box center [30, 14] width 47 height 12
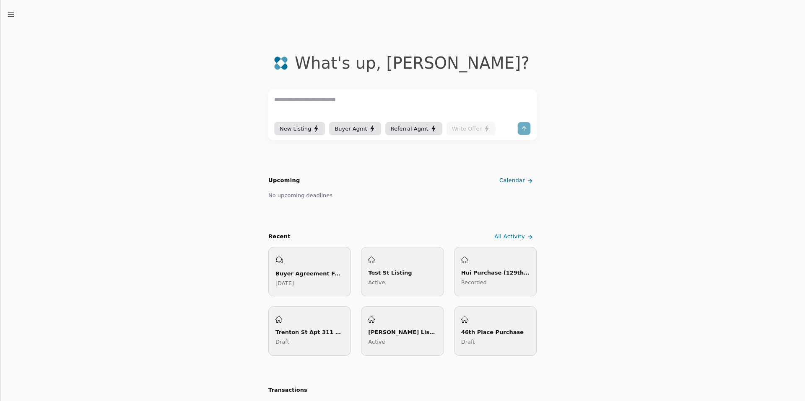
click at [311, 109] on textarea at bounding box center [402, 107] width 256 height 25
click at [311, 106] on textarea at bounding box center [402, 107] width 256 height 25
type textarea "**********"
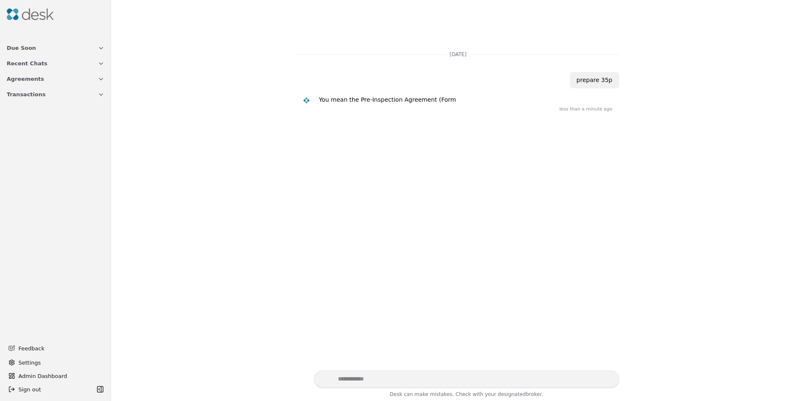
scroll to position [45, 0]
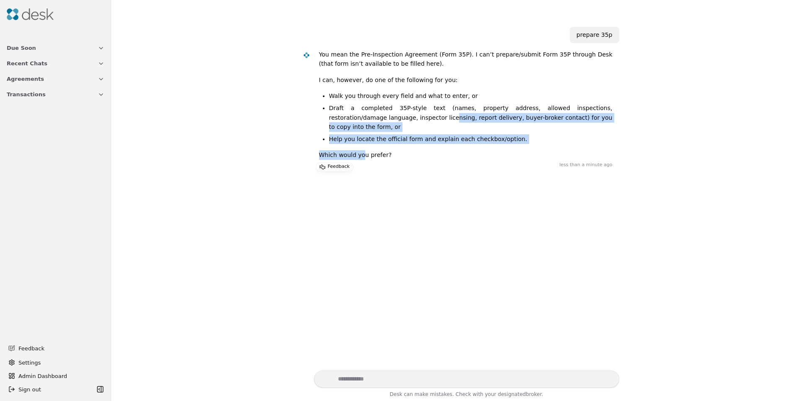
drag, startPoint x: 360, startPoint y: 145, endPoint x: 392, endPoint y: 120, distance: 40.6
click at [392, 120] on div "You mean the Pre-Inspection Agreement (Form 35P). I can’t prepare/submit Form 3…" at bounding box center [465, 108] width 293 height 117
click at [392, 120] on li "Draft a completed 35P-style text (names, property address, allowed inspections,…" at bounding box center [470, 118] width 283 height 28
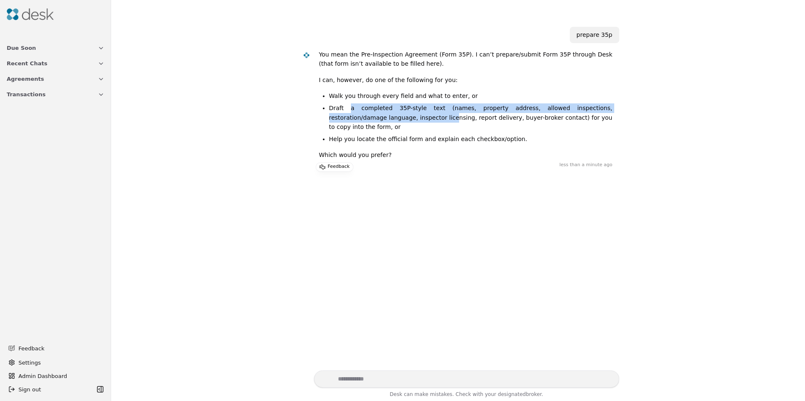
drag, startPoint x: 389, startPoint y: 119, endPoint x: 343, endPoint y: 109, distance: 47.1
click at [343, 109] on li "Draft a completed 35P-style text (names, property address, allowed inspections,…" at bounding box center [470, 118] width 283 height 28
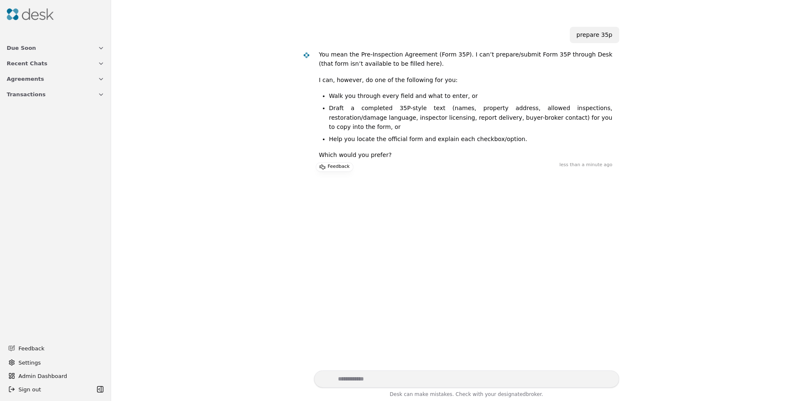
click at [342, 109] on li "Draft a completed 35P-style text (names, property address, allowed inspections,…" at bounding box center [470, 118] width 283 height 28
drag, startPoint x: 343, startPoint y: 109, endPoint x: 471, endPoint y: 106, distance: 127.8
click at [471, 106] on li "Draft a completed 35P-style text (names, property address, allowed inspections,…" at bounding box center [470, 118] width 283 height 28
drag, startPoint x: 464, startPoint y: 107, endPoint x: 358, endPoint y: 108, distance: 105.6
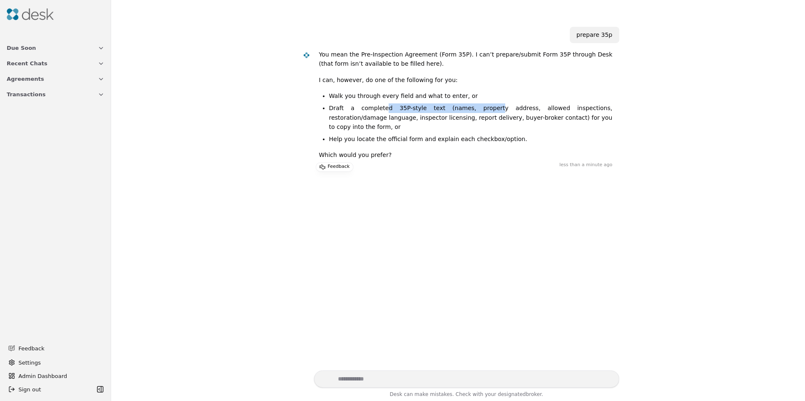
click at [362, 108] on li "Draft a completed 35P-style text (names, property address, allowed inspections,…" at bounding box center [470, 118] width 283 height 28
click at [358, 108] on li "Draft a completed 35P-style text (names, property address, allowed inspections,…" at bounding box center [470, 118] width 283 height 28
drag, startPoint x: 373, startPoint y: 109, endPoint x: 561, endPoint y: 107, distance: 188.6
click at [549, 107] on li "Draft a completed 35P-style text (names, property address, allowed inspections,…" at bounding box center [470, 118] width 283 height 28
drag, startPoint x: 561, startPoint y: 107, endPoint x: 560, endPoint y: 111, distance: 4.8
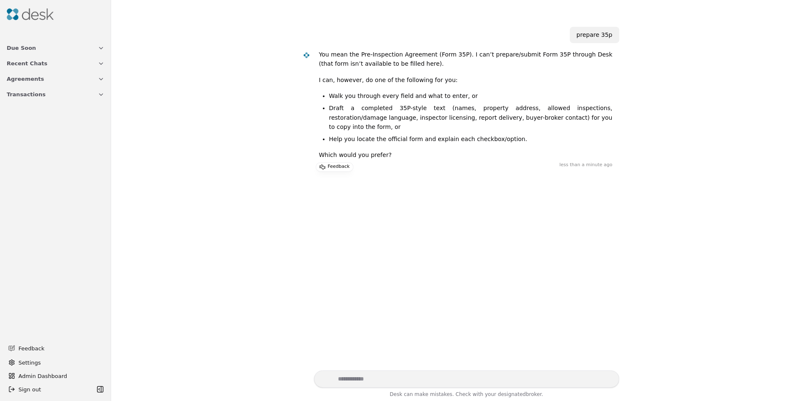
click at [561, 107] on li "Draft a completed 35P-style text (names, property address, allowed inspections,…" at bounding box center [470, 118] width 283 height 28
drag, startPoint x: 544, startPoint y: 117, endPoint x: 345, endPoint y: 119, distance: 199.5
click at [353, 119] on li "Draft a completed 35P-style text (names, property address, allowed inspections,…" at bounding box center [470, 118] width 283 height 28
click at [345, 119] on li "Draft a completed 35P-style text (names, property address, allowed inspections,…" at bounding box center [470, 118] width 283 height 28
drag, startPoint x: 345, startPoint y: 119, endPoint x: 482, endPoint y: 119, distance: 137.0
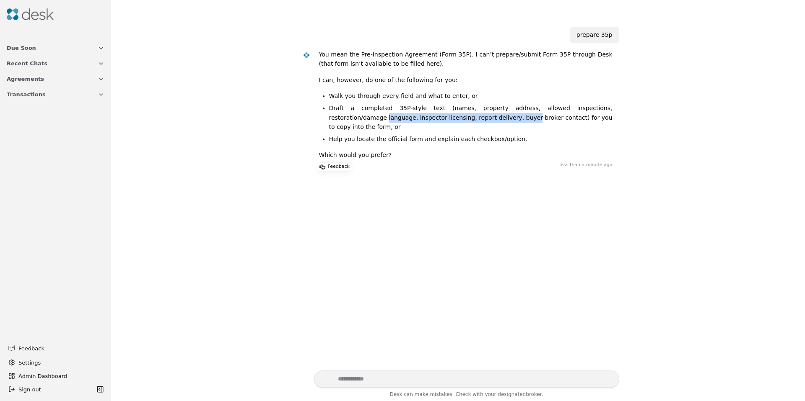
click at [477, 119] on li "Draft a completed 35P-style text (names, property address, allowed inspections,…" at bounding box center [470, 118] width 283 height 28
drag, startPoint x: 482, startPoint y: 119, endPoint x: 452, endPoint y: 127, distance: 31.2
click at [482, 119] on li "Draft a completed 35P-style text (names, property address, allowed inspections,…" at bounding box center [470, 118] width 283 height 28
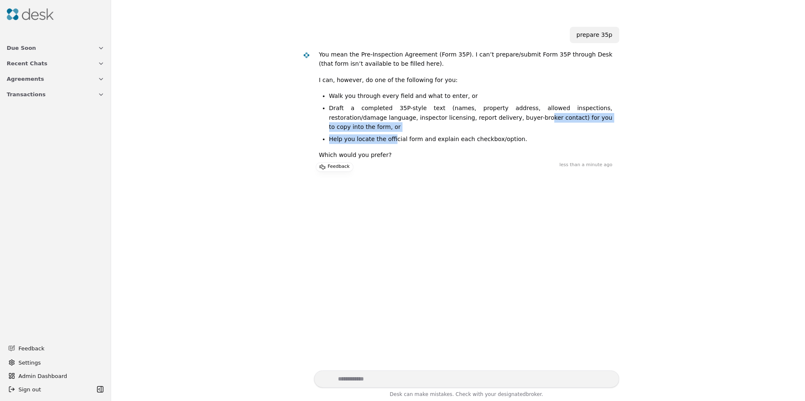
drag, startPoint x: 452, startPoint y: 127, endPoint x: 386, endPoint y: 132, distance: 65.5
click at [386, 132] on ul "Walk you through every field and what to enter, or Draft a completed 35P-style …" at bounding box center [465, 117] width 293 height 52
click at [386, 135] on li "Help you locate the official form and explain each checkbox/option." at bounding box center [470, 140] width 283 height 10
drag, startPoint x: 401, startPoint y: 131, endPoint x: 428, endPoint y: 128, distance: 27.4
click at [427, 135] on li "Help you locate the official form and explain each checkbox/option." at bounding box center [470, 140] width 283 height 10
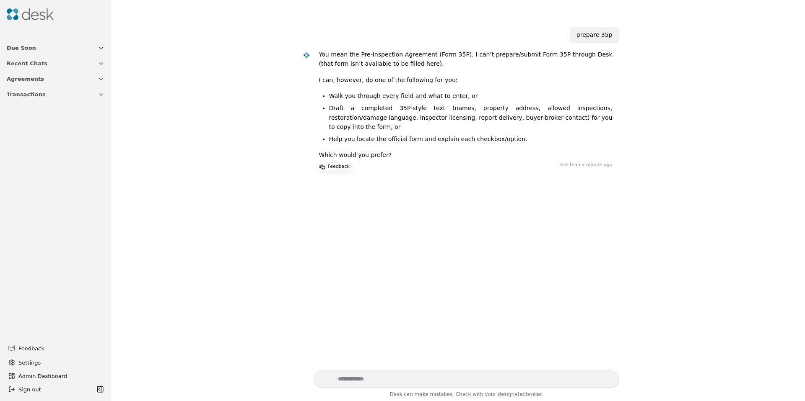
click at [428, 135] on li "Help you locate the official form and explain each checkbox/option." at bounding box center [470, 140] width 283 height 10
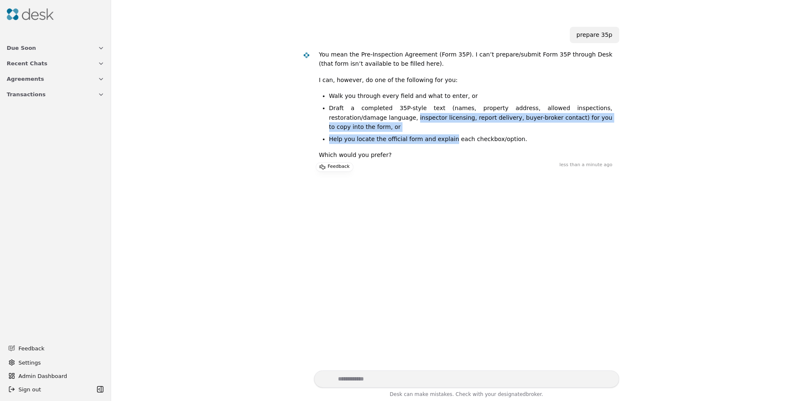
drag, startPoint x: 428, startPoint y: 128, endPoint x: 373, endPoint y: 122, distance: 56.1
click at [373, 122] on ul "Walk you through every field and what to enter, or Draft a completed 35P-style …" at bounding box center [465, 117] width 293 height 52
click at [373, 122] on li "Draft a completed 35P-style text (names, property address, allowed inspections,…" at bounding box center [470, 118] width 283 height 28
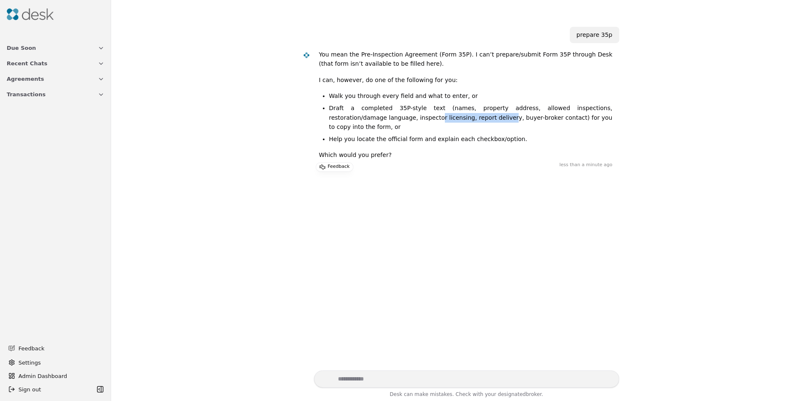
drag, startPoint x: 388, startPoint y: 119, endPoint x: 445, endPoint y: 119, distance: 56.2
click at [444, 119] on li "Draft a completed 35P-style text (names, property address, allowed inspections,…" at bounding box center [470, 118] width 283 height 28
click at [445, 119] on li "Draft a completed 35P-style text (names, property address, allowed inspections,…" at bounding box center [470, 118] width 283 height 28
drag, startPoint x: 426, startPoint y: 119, endPoint x: 377, endPoint y: 119, distance: 49.0
click at [383, 119] on li "Draft a completed 35P-style text (names, property address, allowed inspections,…" at bounding box center [470, 118] width 283 height 28
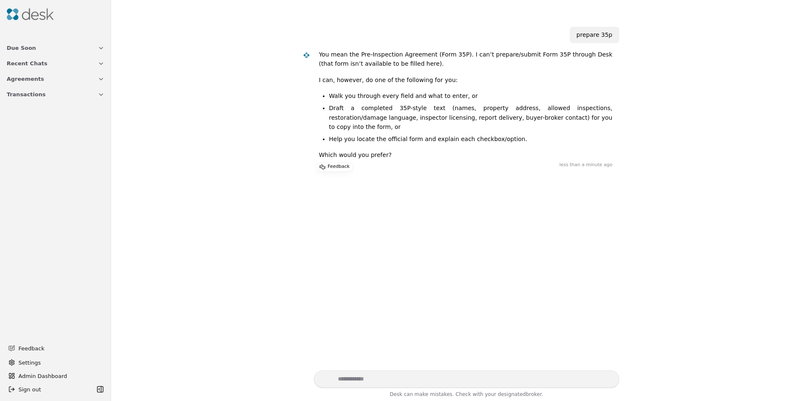
click at [377, 119] on li "Draft a completed 35P-style text (names, property address, allowed inspections,…" at bounding box center [470, 118] width 283 height 28
drag, startPoint x: 378, startPoint y: 121, endPoint x: 463, endPoint y: 119, distance: 84.2
click at [462, 119] on li "Draft a completed 35P-style text (names, property address, allowed inspections,…" at bounding box center [470, 118] width 283 height 28
drag, startPoint x: 463, startPoint y: 119, endPoint x: 519, endPoint y: 97, distance: 60.2
click at [463, 119] on li "Draft a completed 35P-style text (names, property address, allowed inspections,…" at bounding box center [470, 118] width 283 height 28
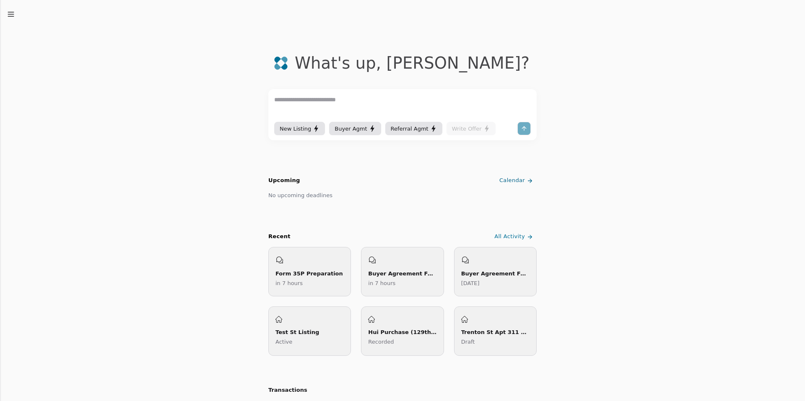
drag, startPoint x: 17, startPoint y: 21, endPoint x: 8, endPoint y: 14, distance: 12.0
click at [8, 14] on line "button" at bounding box center [10, 14] width 5 height 0
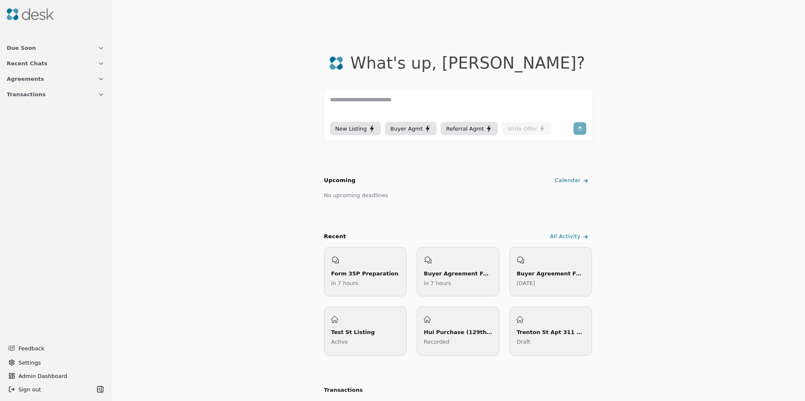
click at [14, 91] on span "Transactions" at bounding box center [26, 94] width 39 height 9
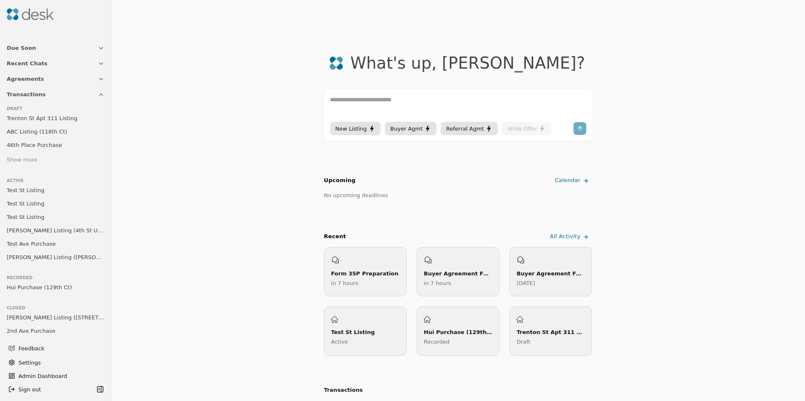
click at [41, 195] on link "Test St Listing" at bounding box center [55, 190] width 104 height 12
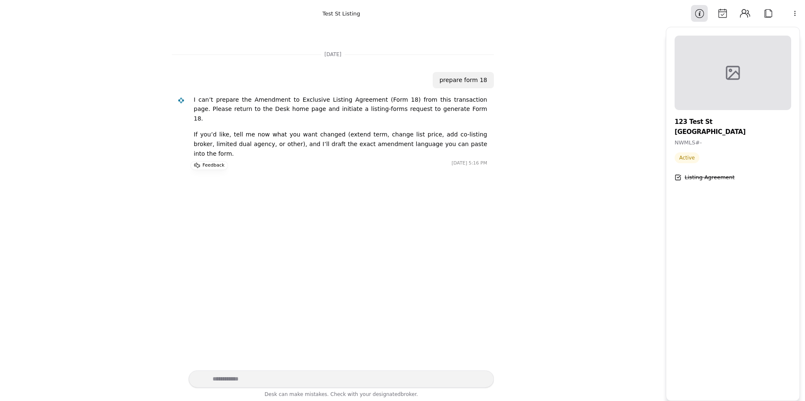
click at [770, 14] on button "Attach" at bounding box center [767, 13] width 17 height 17
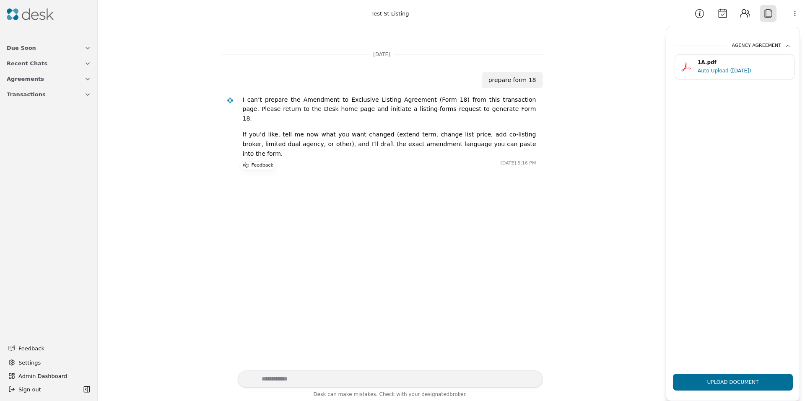
click at [738, 65] on div "1A.pdf" at bounding box center [742, 63] width 91 height 8
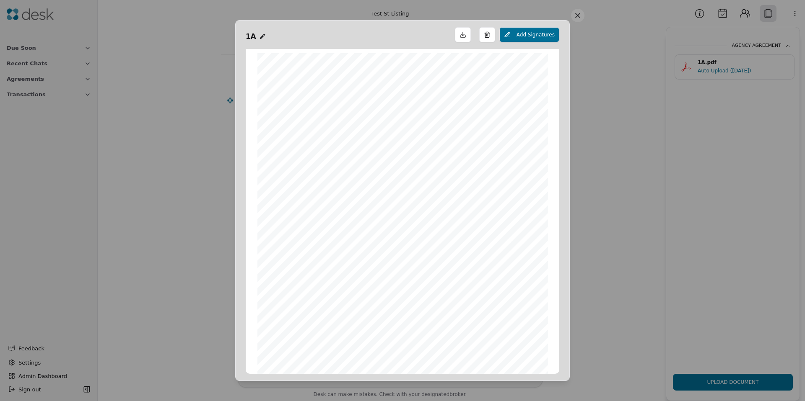
click at [575, 21] on button at bounding box center [577, 15] width 13 height 13
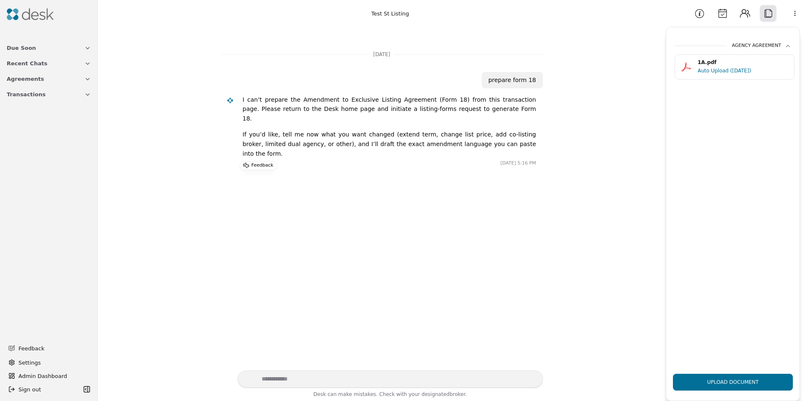
click at [766, 16] on button "Attach" at bounding box center [767, 13] width 17 height 17
click at [746, 16] on button "Contacts" at bounding box center [744, 13] width 17 height 17
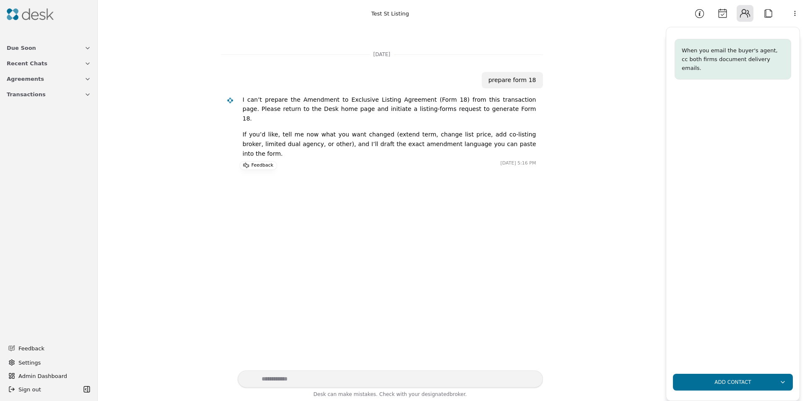
click at [725, 16] on button "Calendar" at bounding box center [722, 13] width 17 height 17
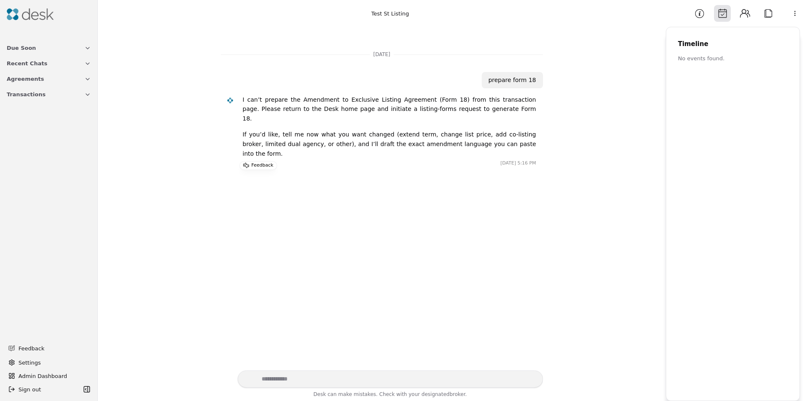
click at [702, 17] on button "Information" at bounding box center [699, 13] width 17 height 17
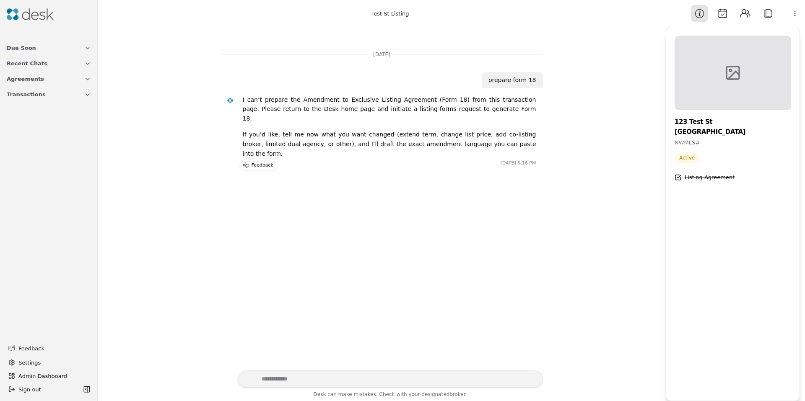
drag, startPoint x: 410, startPoint y: 128, endPoint x: 300, endPoint y: 154, distance: 112.4
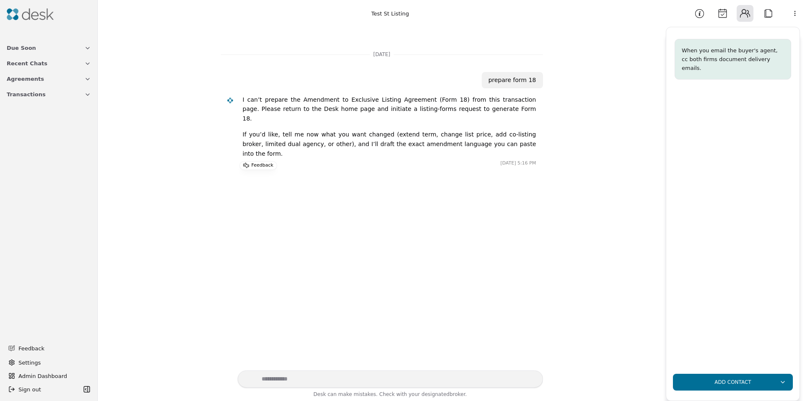
drag, startPoint x: 35, startPoint y: 365, endPoint x: 49, endPoint y: 95, distance: 270.6
click at [51, 115] on div "Due Soon Recent Chats Agreements Transactions Feedback Settings Admin Dashboard…" at bounding box center [48, 200] width 97 height 401
click at [33, 13] on img at bounding box center [30, 14] width 47 height 12
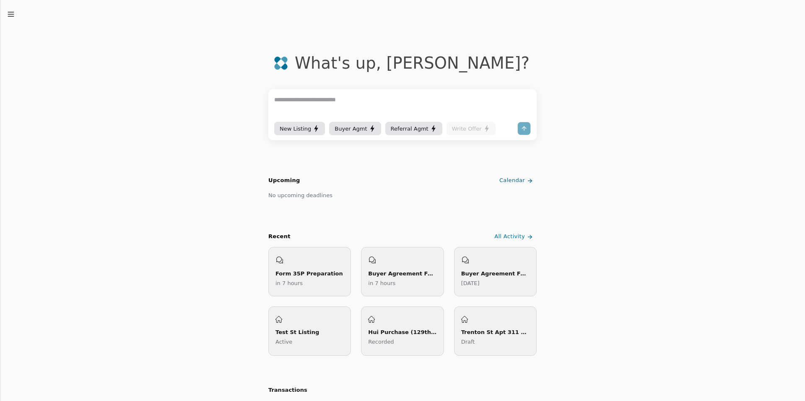
click at [304, 124] on div "New Listing" at bounding box center [300, 128] width 40 height 9
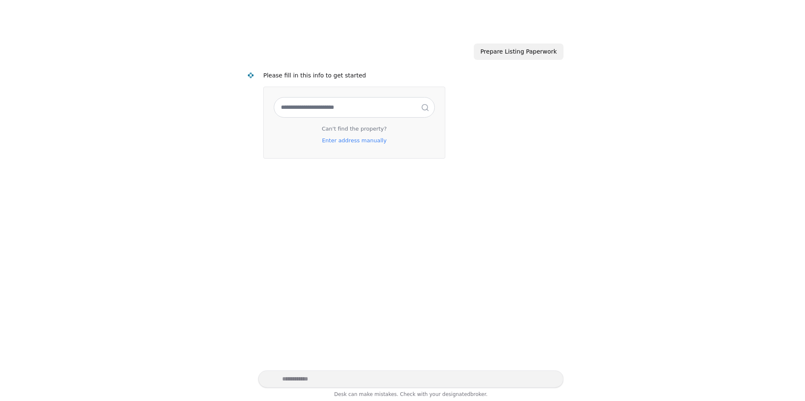
click at [303, 102] on input "text" at bounding box center [354, 108] width 160 height 20
type input "*"
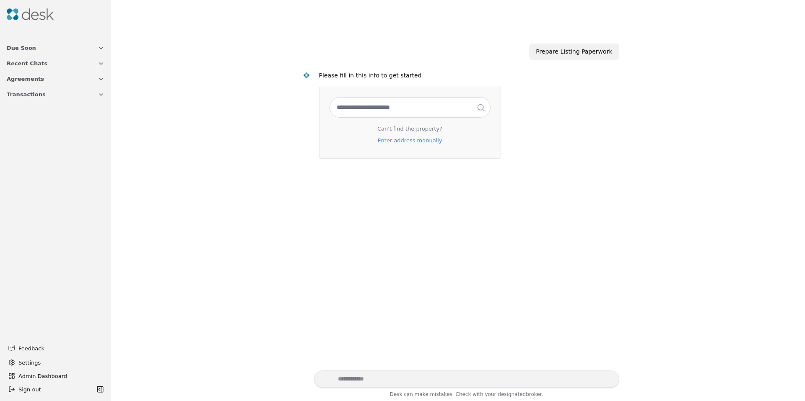
click at [43, 96] on button "Transactions" at bounding box center [56, 95] width 108 height 16
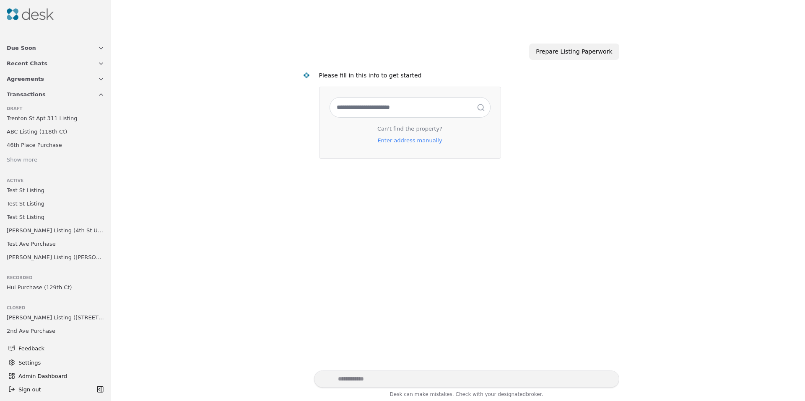
drag, startPoint x: 39, startPoint y: 210, endPoint x: 39, endPoint y: 215, distance: 4.2
click at [39, 211] on ul "Test St Listing Test St Listing Test St Listing [PERSON_NAME] Listing ([STREET_…" at bounding box center [56, 223] width 104 height 79
click at [39, 215] on span "Test St Listing" at bounding box center [26, 217] width 38 height 9
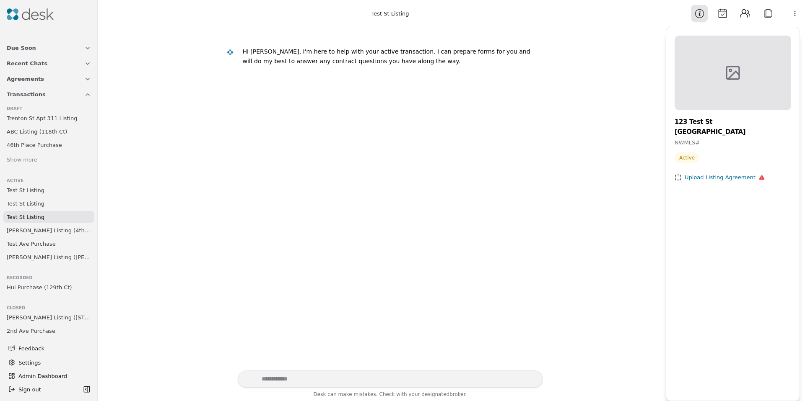
click at [21, 229] on span "[PERSON_NAME] Listing (4th St Unit 523)" at bounding box center [49, 230] width 84 height 9
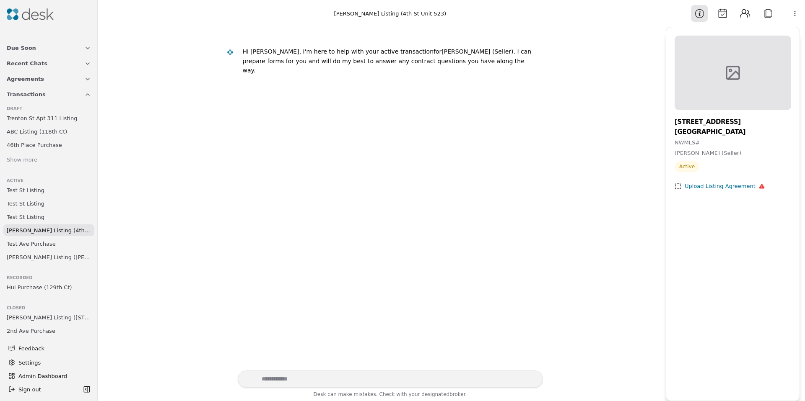
click at [768, 9] on button "Attach" at bounding box center [767, 13] width 17 height 17
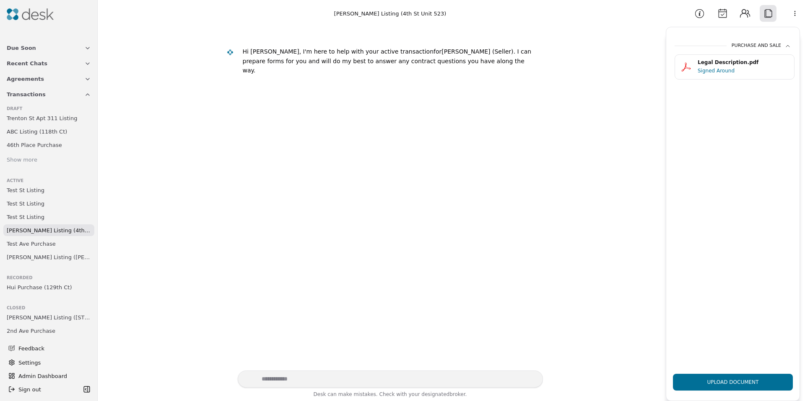
drag, startPoint x: 723, startPoint y: 68, endPoint x: 450, endPoint y: 195, distance: 300.5
click at [450, 195] on div "[PERSON_NAME] Listing (4th St Unit 523) Hi [PERSON_NAME], I'm here to help with…" at bounding box center [451, 200] width 707 height 401
click at [36, 195] on link "Test St Listing" at bounding box center [48, 190] width 91 height 12
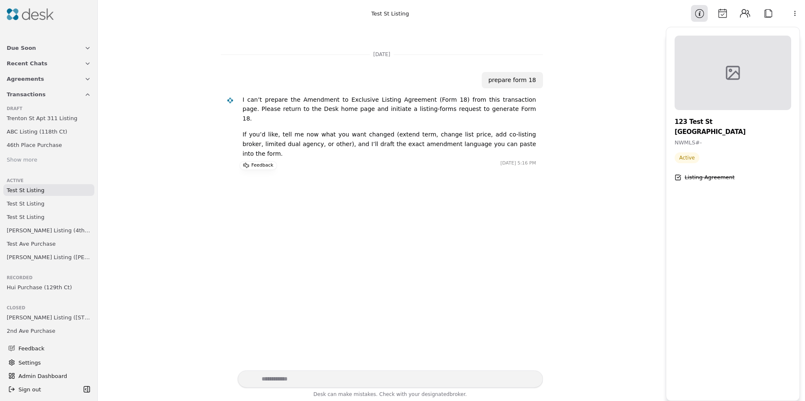
click at [28, 124] on link "Trenton St Apt 311 Listing" at bounding box center [48, 118] width 91 height 12
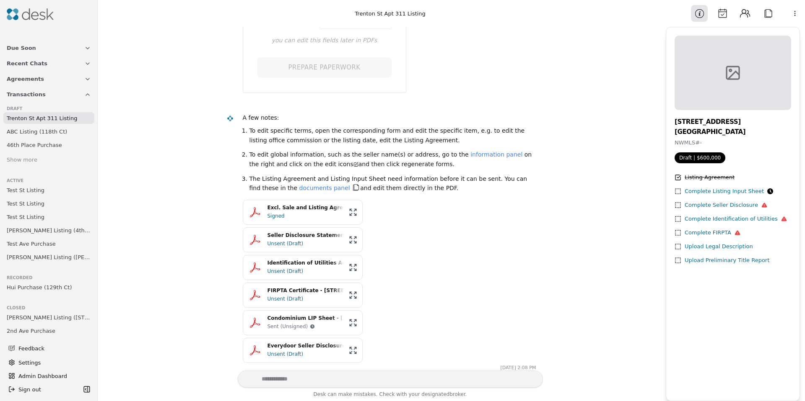
scroll to position [373, 0]
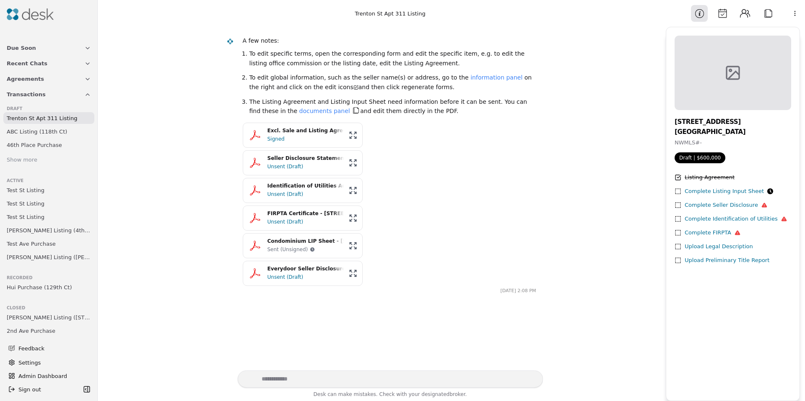
click at [298, 138] on div "Signed" at bounding box center [305, 139] width 76 height 8
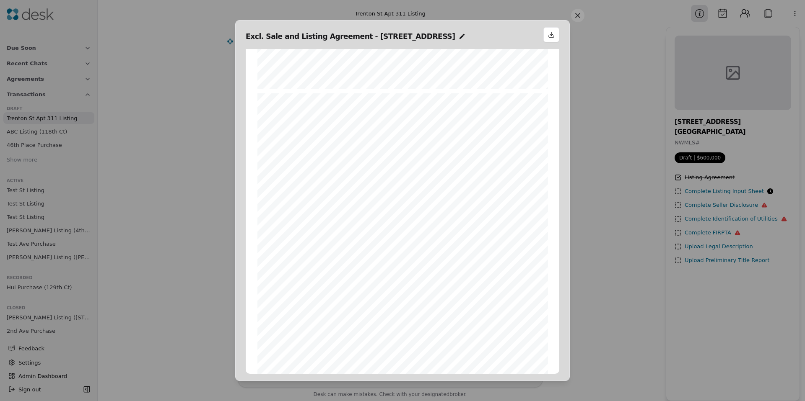
scroll to position [0, 0]
click at [575, 19] on button at bounding box center [577, 15] width 13 height 13
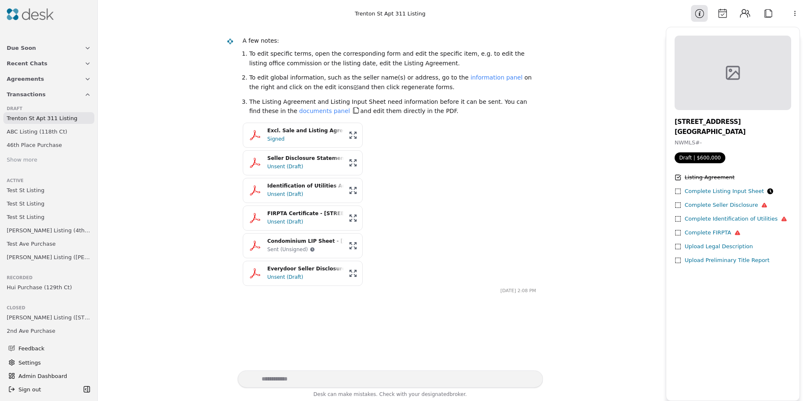
click at [281, 141] on div "Signed" at bounding box center [305, 139] width 76 height 8
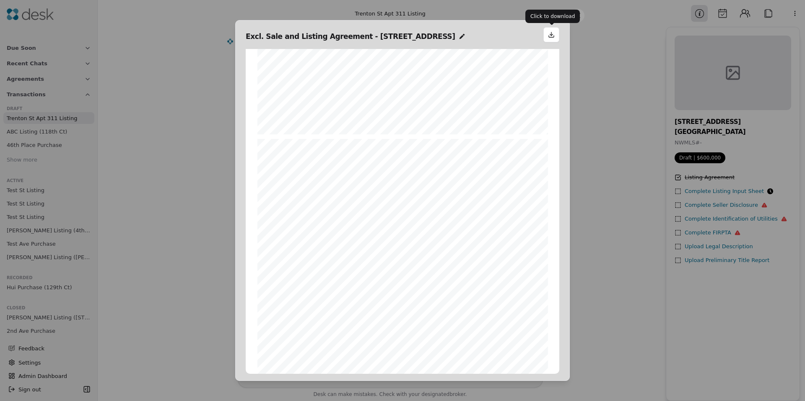
scroll to position [281, 0]
drag, startPoint x: 580, startPoint y: 14, endPoint x: 532, endPoint y: 37, distance: 53.4
click at [580, 14] on button at bounding box center [577, 15] width 13 height 13
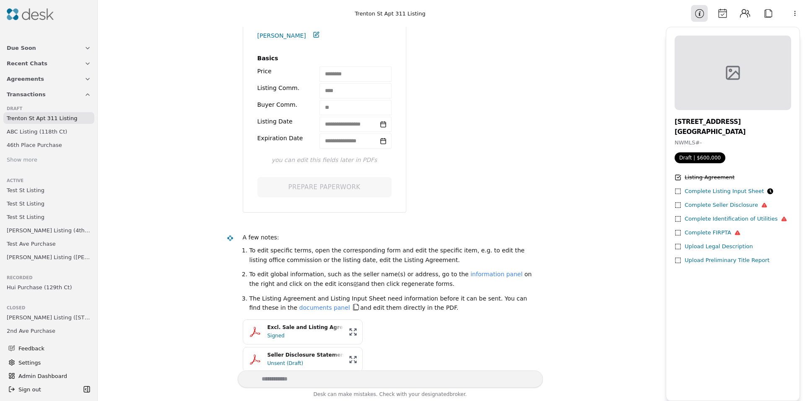
scroll to position [176, 0]
click at [26, 18] on img at bounding box center [30, 14] width 47 height 12
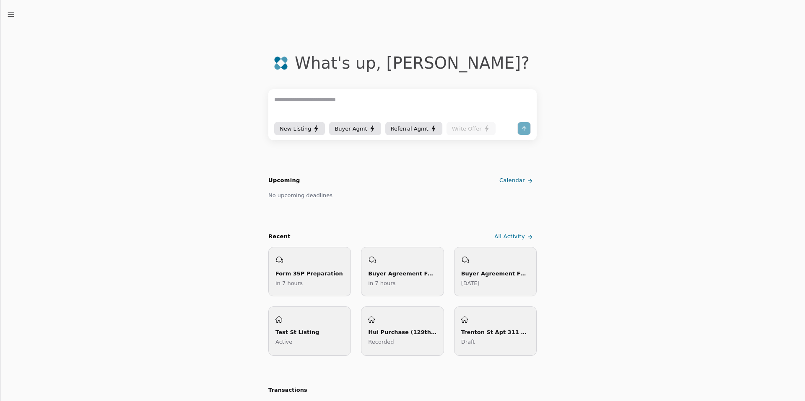
click at [298, 130] on div "New Listing" at bounding box center [300, 128] width 40 height 9
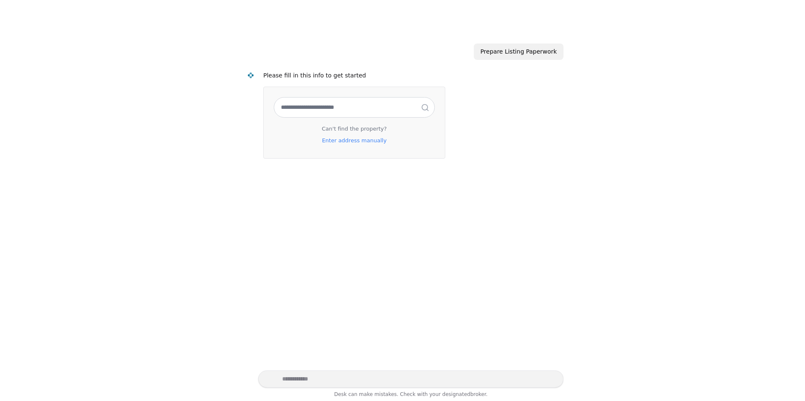
click at [336, 103] on input "text" at bounding box center [354, 108] width 160 height 20
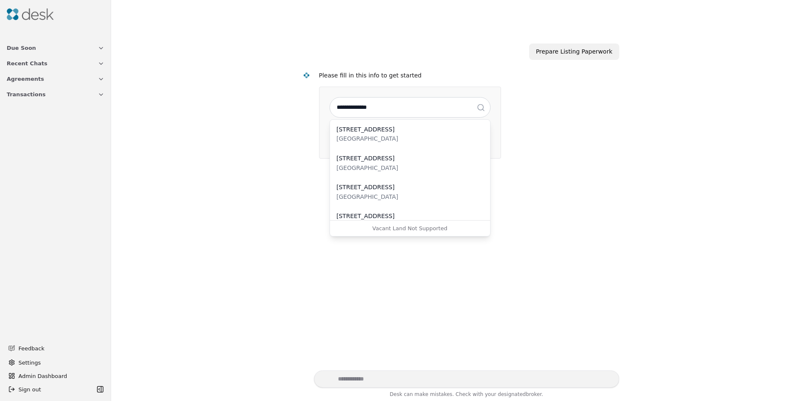
type input "**********"
click at [357, 134] on div "[STREET_ADDRESS]" at bounding box center [409, 130] width 147 height 10
select select "*****"
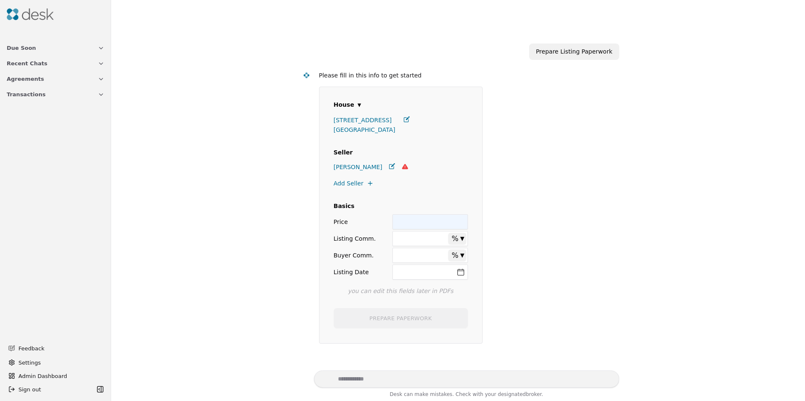
click at [428, 218] on input "Price" at bounding box center [429, 222] width 75 height 15
type input "**"
click at [414, 237] on input "Listing Comm." at bounding box center [429, 238] width 75 height 15
type input "**"
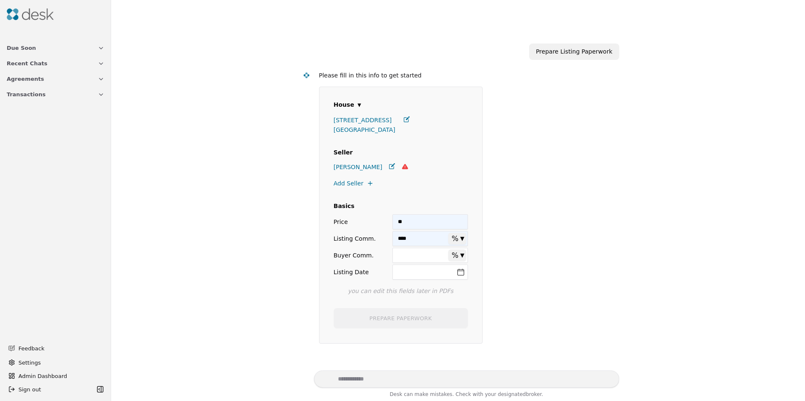
type input "****"
click at [410, 258] on input "Buyer Comm." at bounding box center [429, 255] width 75 height 15
click at [408, 276] on button "Listing Date" at bounding box center [429, 272] width 75 height 15
click at [443, 251] on button "31" at bounding box center [441, 250] width 13 height 13
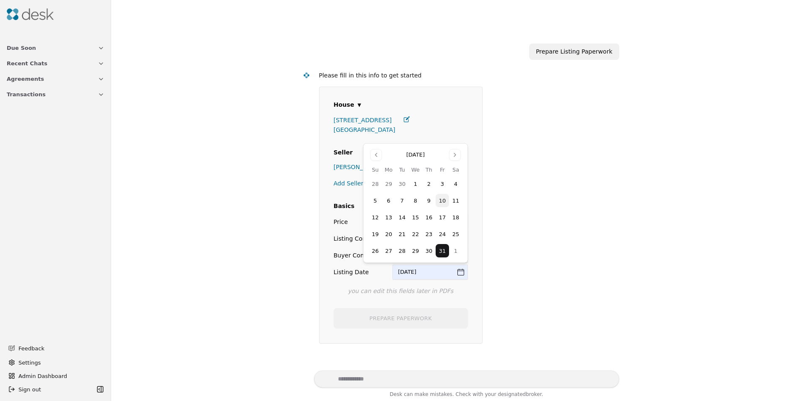
click at [275, 302] on div "**********" at bounding box center [457, 199] width 683 height 344
click at [406, 260] on input "Buyer Comm." at bounding box center [429, 255] width 75 height 15
click at [321, 275] on div "**********" at bounding box center [400, 215] width 163 height 257
click at [415, 252] on input "**" at bounding box center [429, 255] width 75 height 15
click at [414, 252] on input "**" at bounding box center [429, 255] width 75 height 15
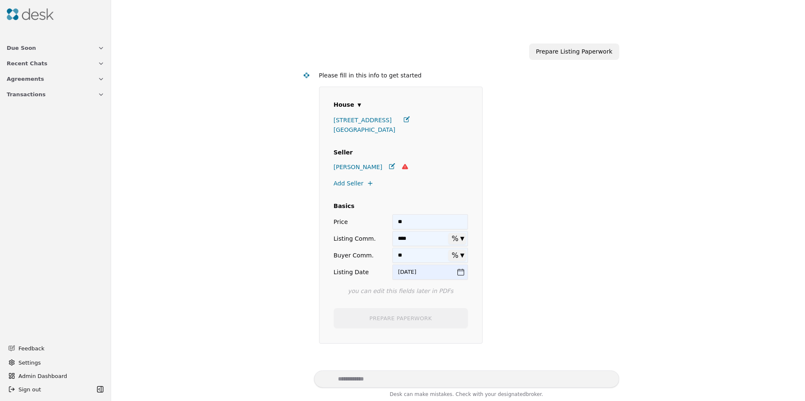
click at [414, 252] on input "**" at bounding box center [429, 255] width 75 height 15
type input "****"
click at [300, 284] on div "**********" at bounding box center [458, 207] width 322 height 285
click at [412, 227] on input "**" at bounding box center [429, 222] width 75 height 15
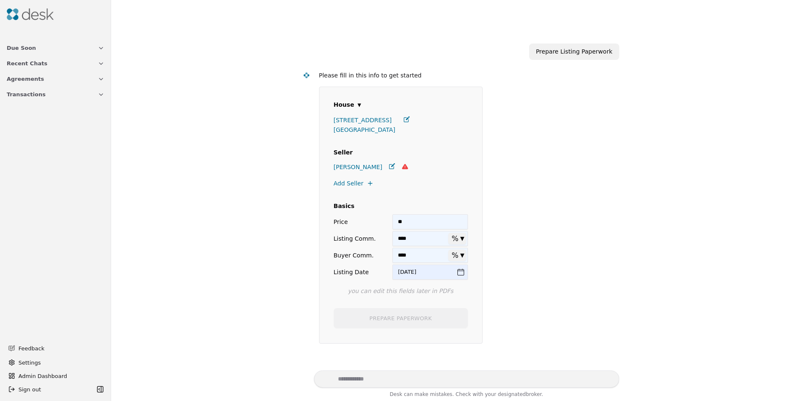
type input "**"
click at [331, 283] on div "**********" at bounding box center [401, 197] width 154 height 201
click at [414, 223] on input "**" at bounding box center [429, 222] width 75 height 15
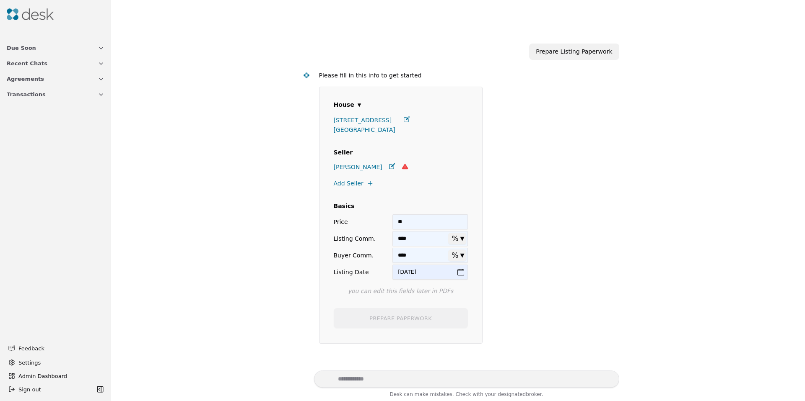
type input "**"
click at [289, 263] on div "**********" at bounding box center [457, 199] width 683 height 344
click at [355, 168] on span "[PERSON_NAME]" at bounding box center [358, 168] width 49 height 10
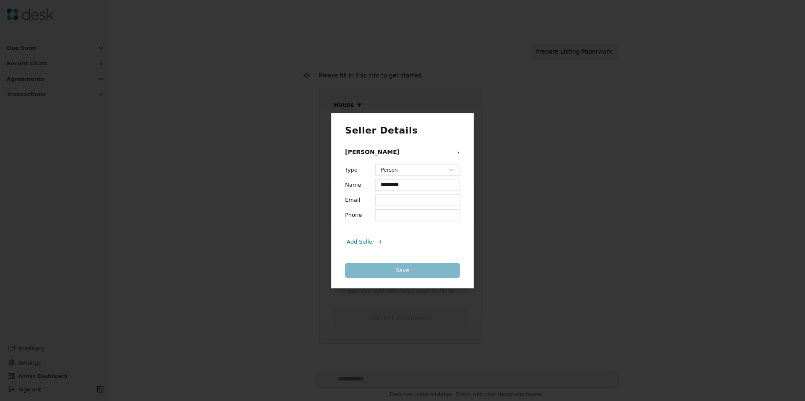
click at [382, 199] on input "Email" at bounding box center [417, 200] width 85 height 12
type input "**********"
click at [409, 267] on button "Save" at bounding box center [402, 270] width 115 height 15
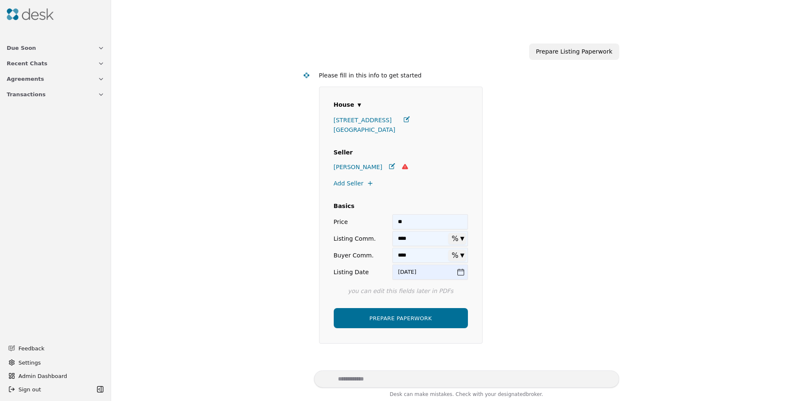
click at [370, 318] on button "PREPARE PAPERWORK" at bounding box center [401, 318] width 134 height 20
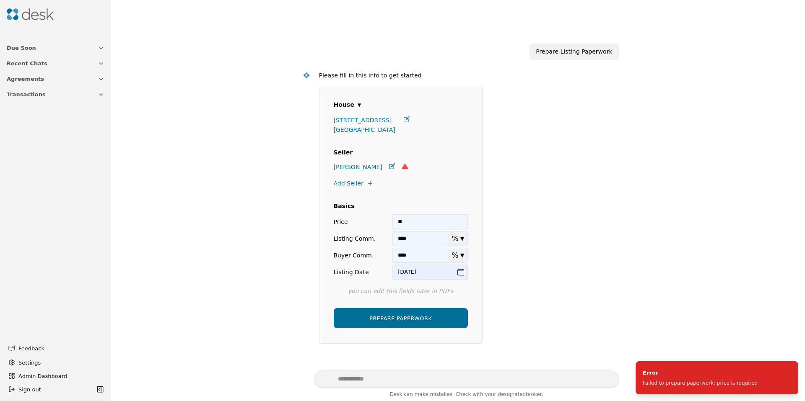
drag, startPoint x: 424, startPoint y: 222, endPoint x: 347, endPoint y: 226, distance: 77.2
click at [0, 0] on div "Price **" at bounding box center [0, 0] width 0 height 0
type input "**"
click at [417, 321] on button "PREPARE PAPERWORK" at bounding box center [401, 318] width 134 height 20
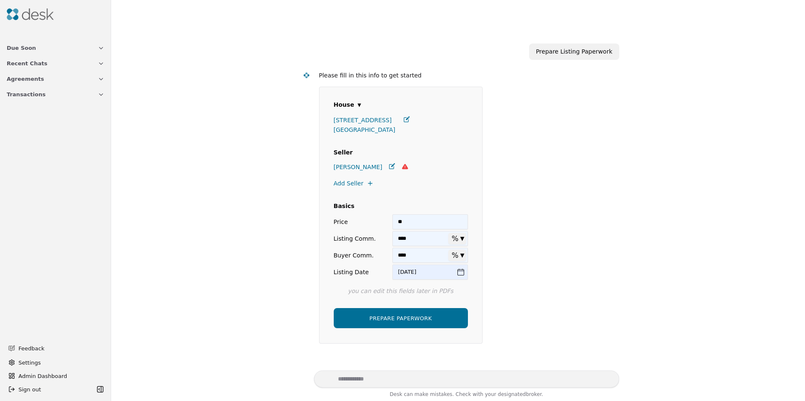
click at [383, 315] on button "PREPARE PAPERWORK" at bounding box center [401, 318] width 134 height 20
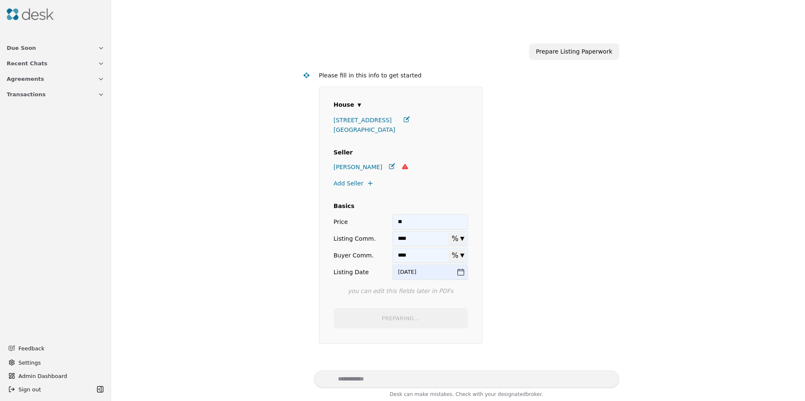
click at [343, 170] on span "[PERSON_NAME]" at bounding box center [358, 168] width 49 height 10
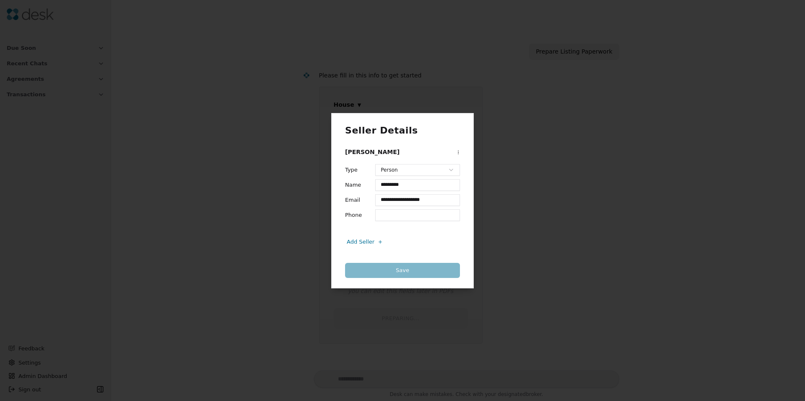
drag, startPoint x: 393, startPoint y: 269, endPoint x: 384, endPoint y: 256, distance: 15.7
click at [392, 269] on div "Save" at bounding box center [402, 270] width 115 height 15
drag, startPoint x: 404, startPoint y: 135, endPoint x: 383, endPoint y: 141, distance: 22.4
click at [404, 135] on h2 "Seller Details" at bounding box center [402, 131] width 115 height 14
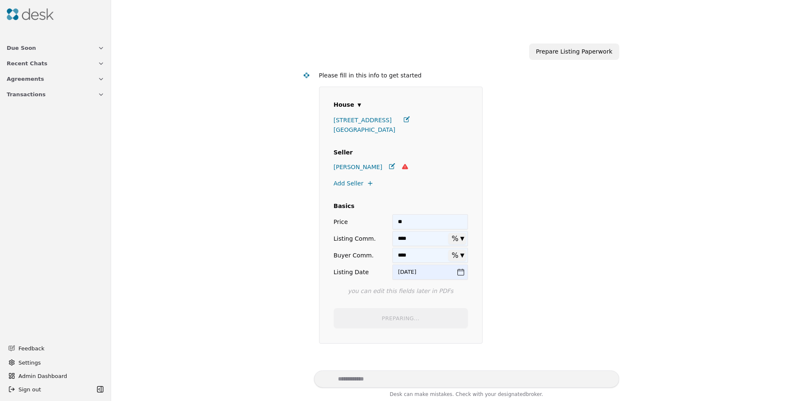
click at [271, 205] on div "**********" at bounding box center [457, 199] width 683 height 344
click at [388, 325] on div "PREPARING..." at bounding box center [401, 318] width 154 height 20
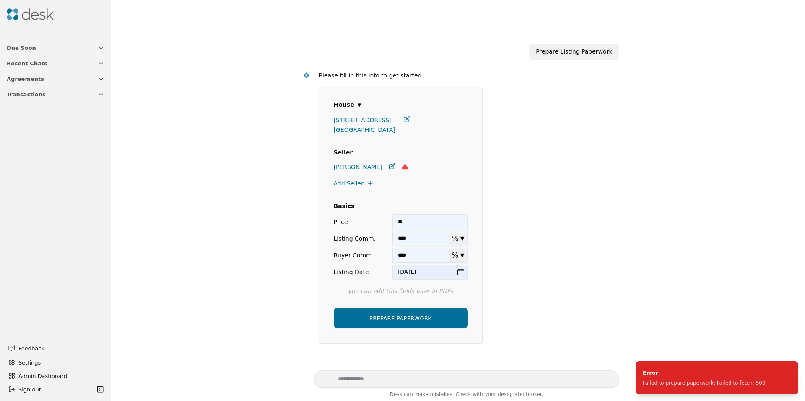
click at [541, 298] on form "**********" at bounding box center [465, 215] width 293 height 257
click at [389, 163] on icon at bounding box center [392, 166] width 6 height 6
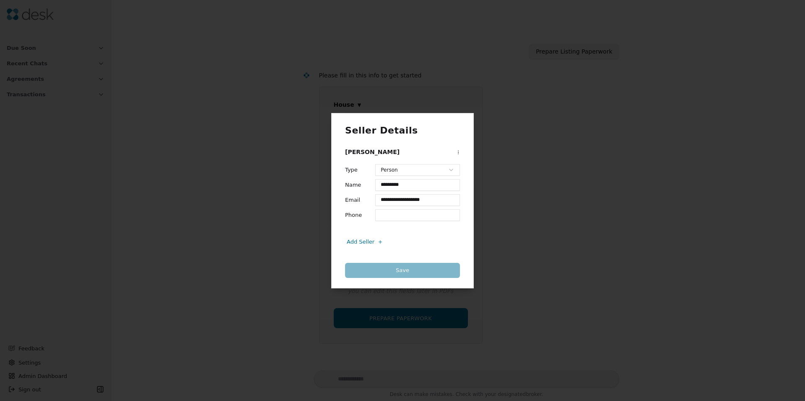
drag, startPoint x: 386, startPoint y: 218, endPoint x: 376, endPoint y: 226, distance: 12.8
click at [386, 218] on input "Phone" at bounding box center [417, 216] width 85 height 12
type input "**********"
click at [380, 272] on button "Save" at bounding box center [402, 270] width 115 height 15
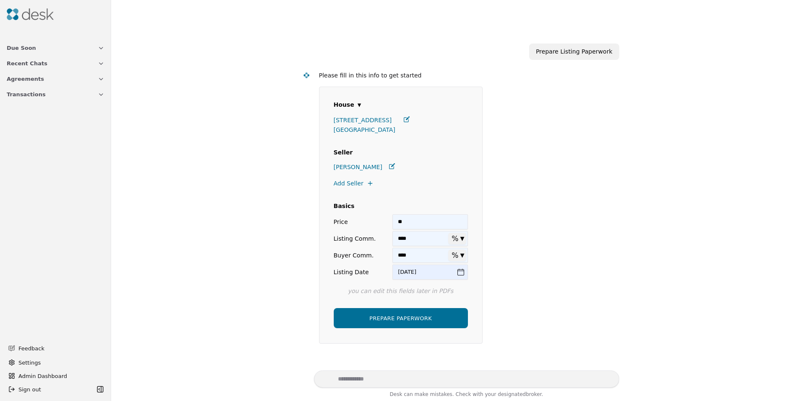
click at [257, 245] on div "**********" at bounding box center [457, 199] width 683 height 344
click at [378, 322] on button "PREPARE PAPERWORK" at bounding box center [401, 318] width 134 height 20
click at [240, 281] on div "**********" at bounding box center [457, 199] width 683 height 344
click at [48, 21] on div at bounding box center [55, 14] width 104 height 22
click at [45, 18] on img at bounding box center [30, 14] width 47 height 12
